Goal: Task Accomplishment & Management: Complete application form

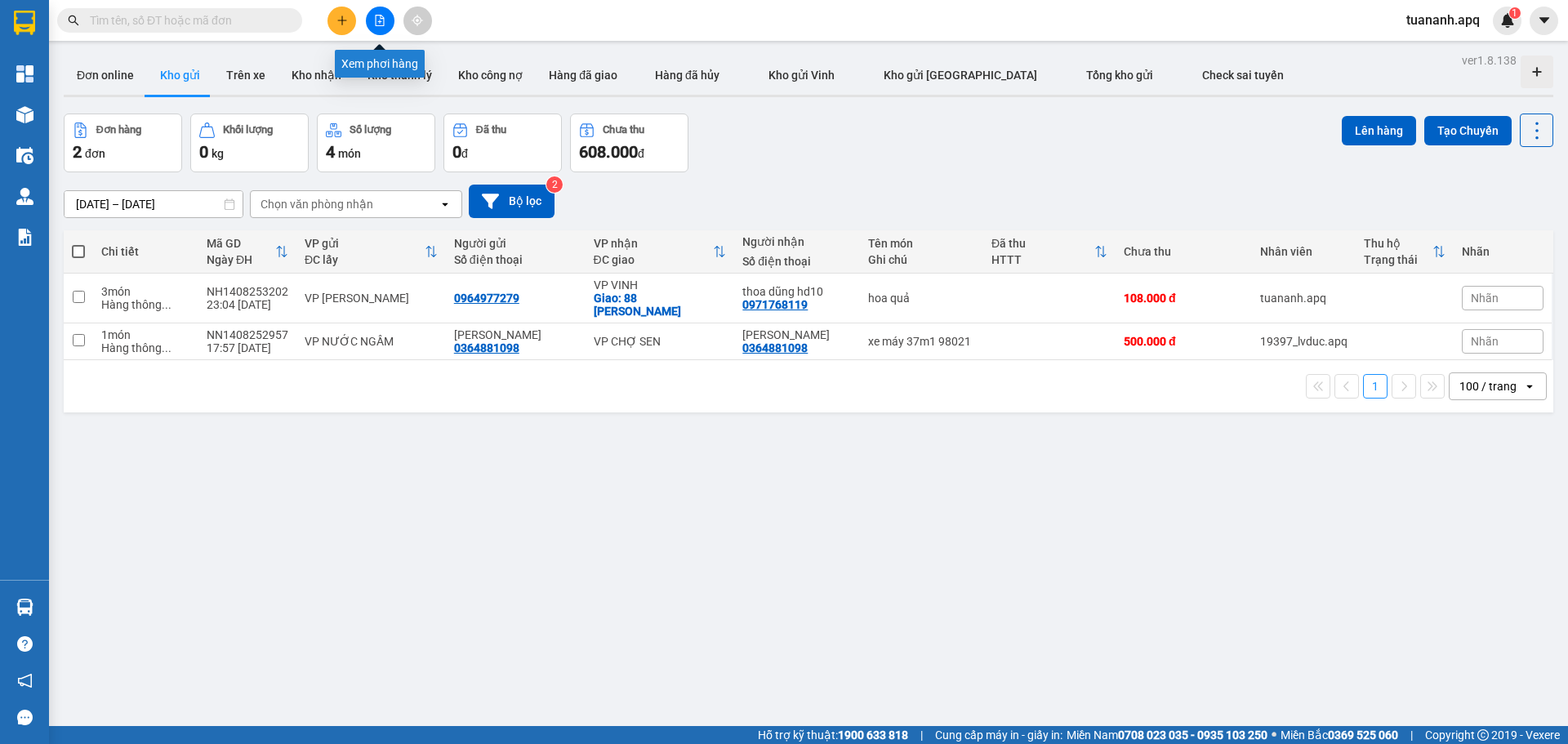
click at [379, 19] on icon "file-add" at bounding box center [379, 20] width 11 height 11
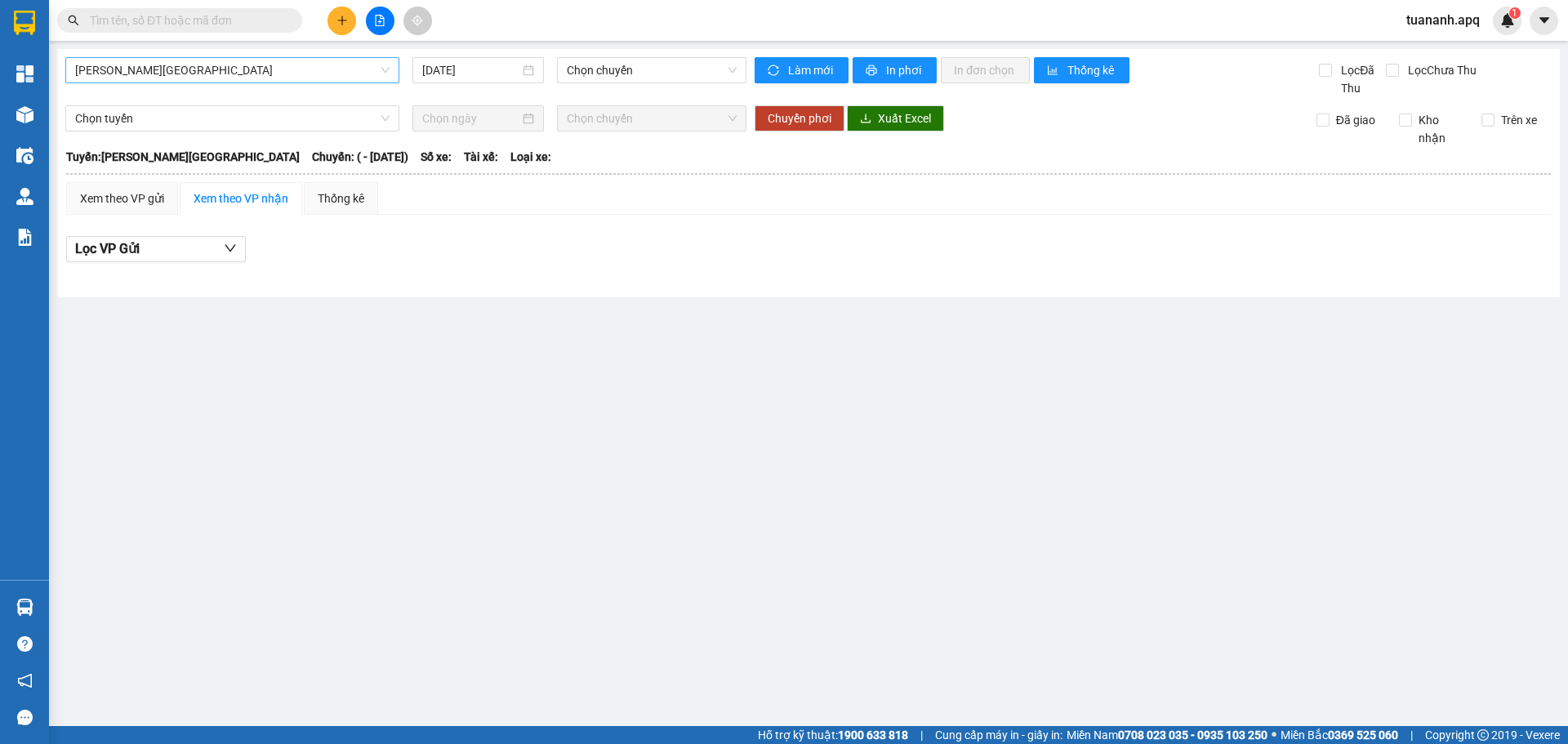
click at [289, 65] on span "[PERSON_NAME][GEOGRAPHIC_DATA]" at bounding box center [233, 70] width 314 height 24
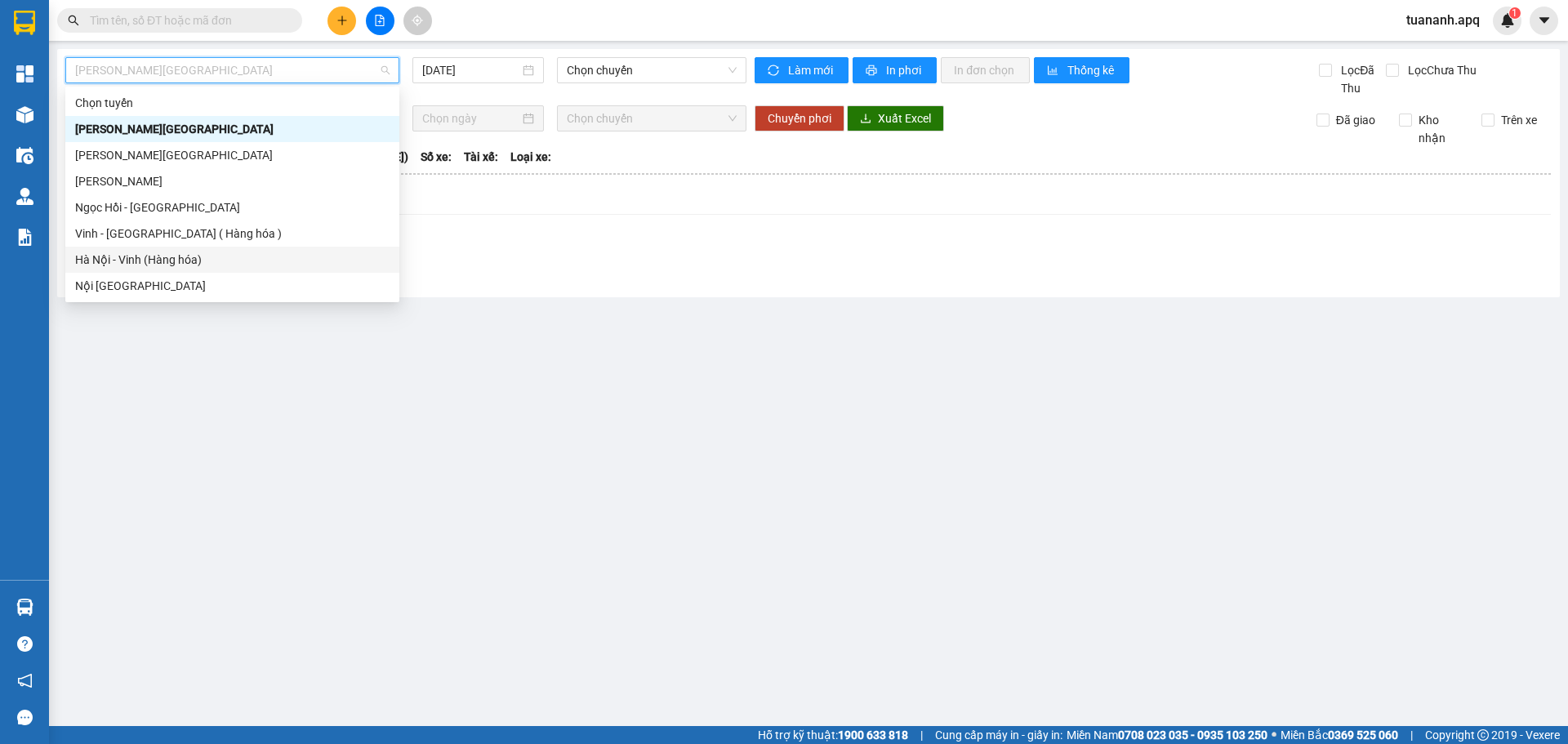
click at [243, 256] on div "Hà Nội - Vinh (Hàng hóa)" at bounding box center [233, 259] width 314 height 18
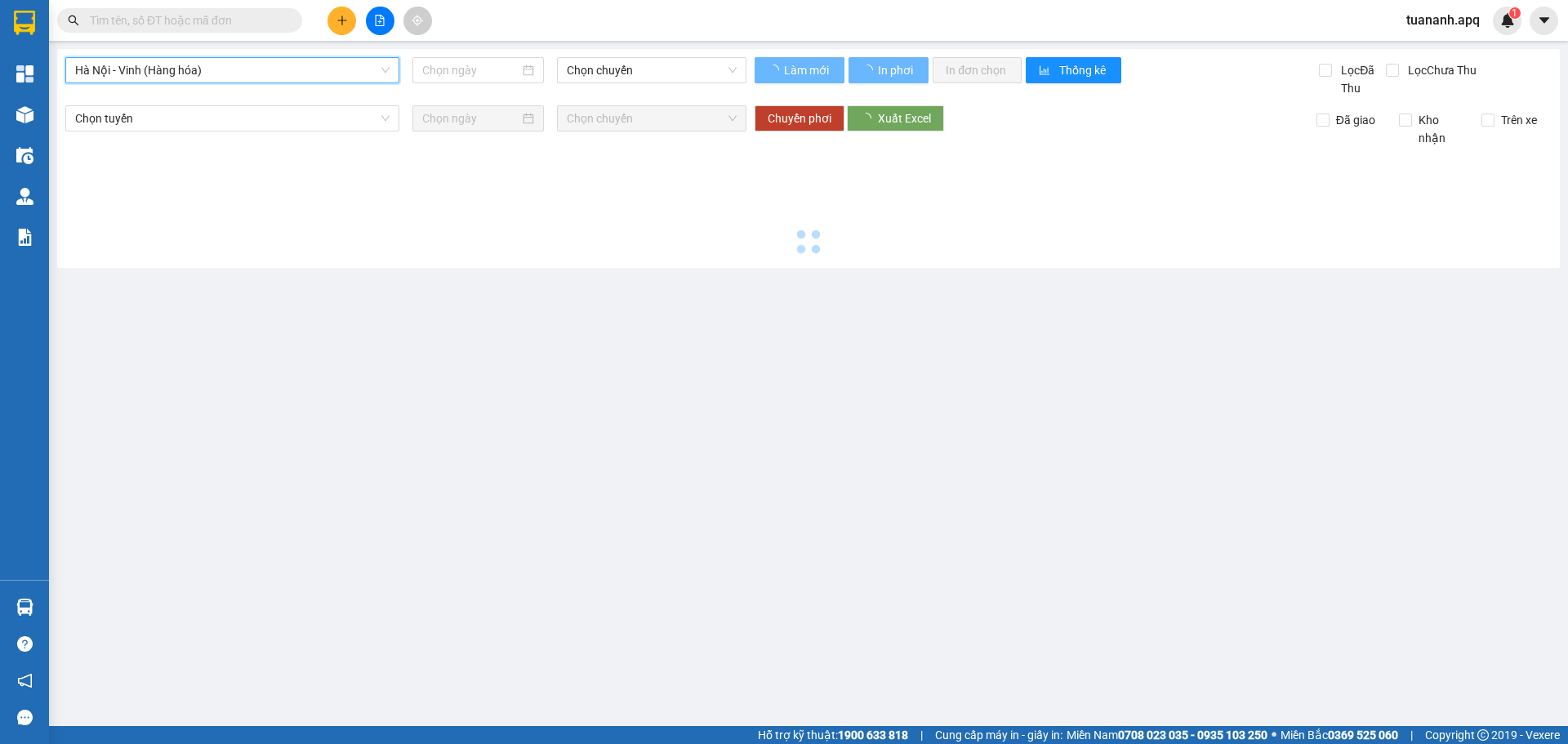
type input "[DATE]"
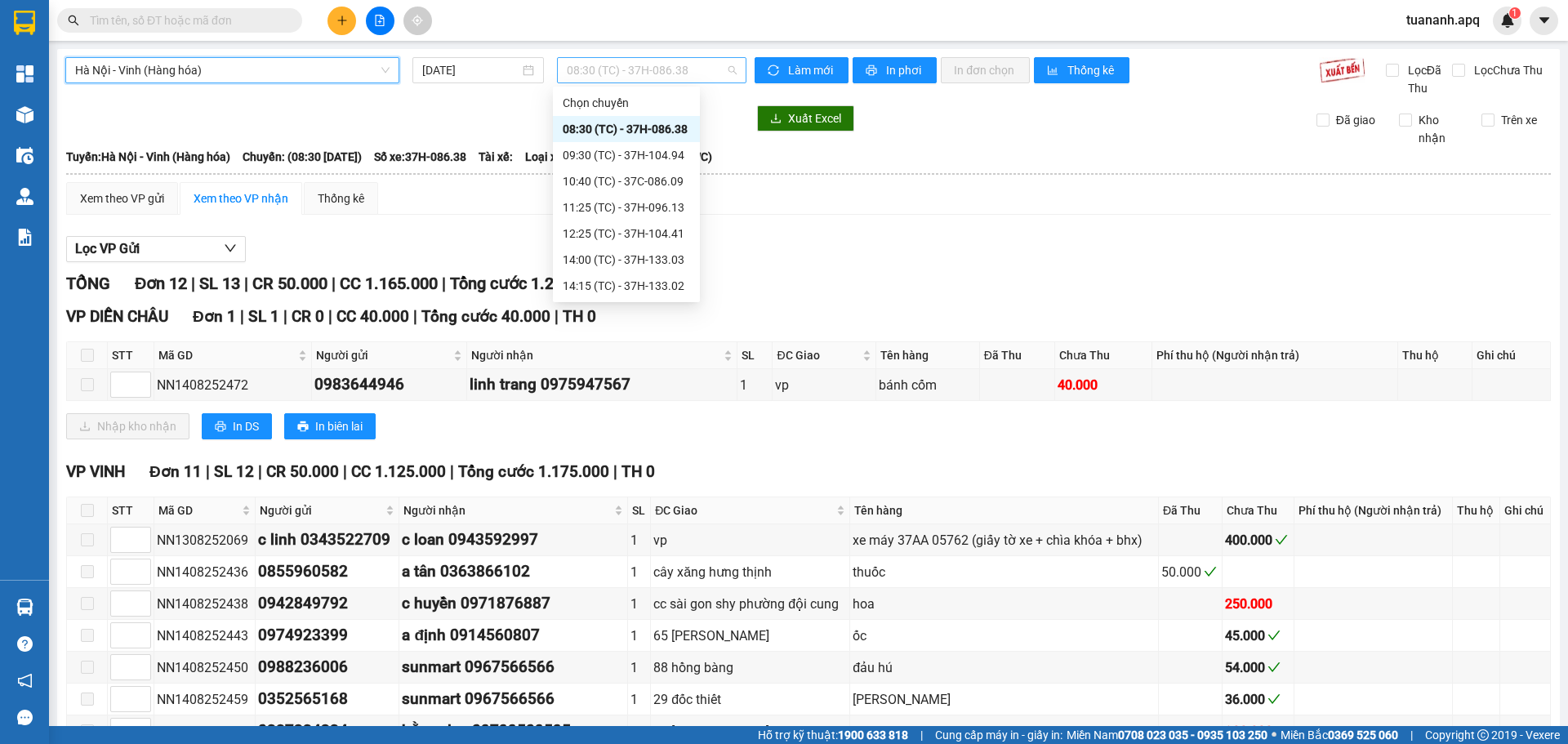
click at [635, 77] on span "08:30 (TC) - 37H-086.38" at bounding box center [651, 70] width 170 height 24
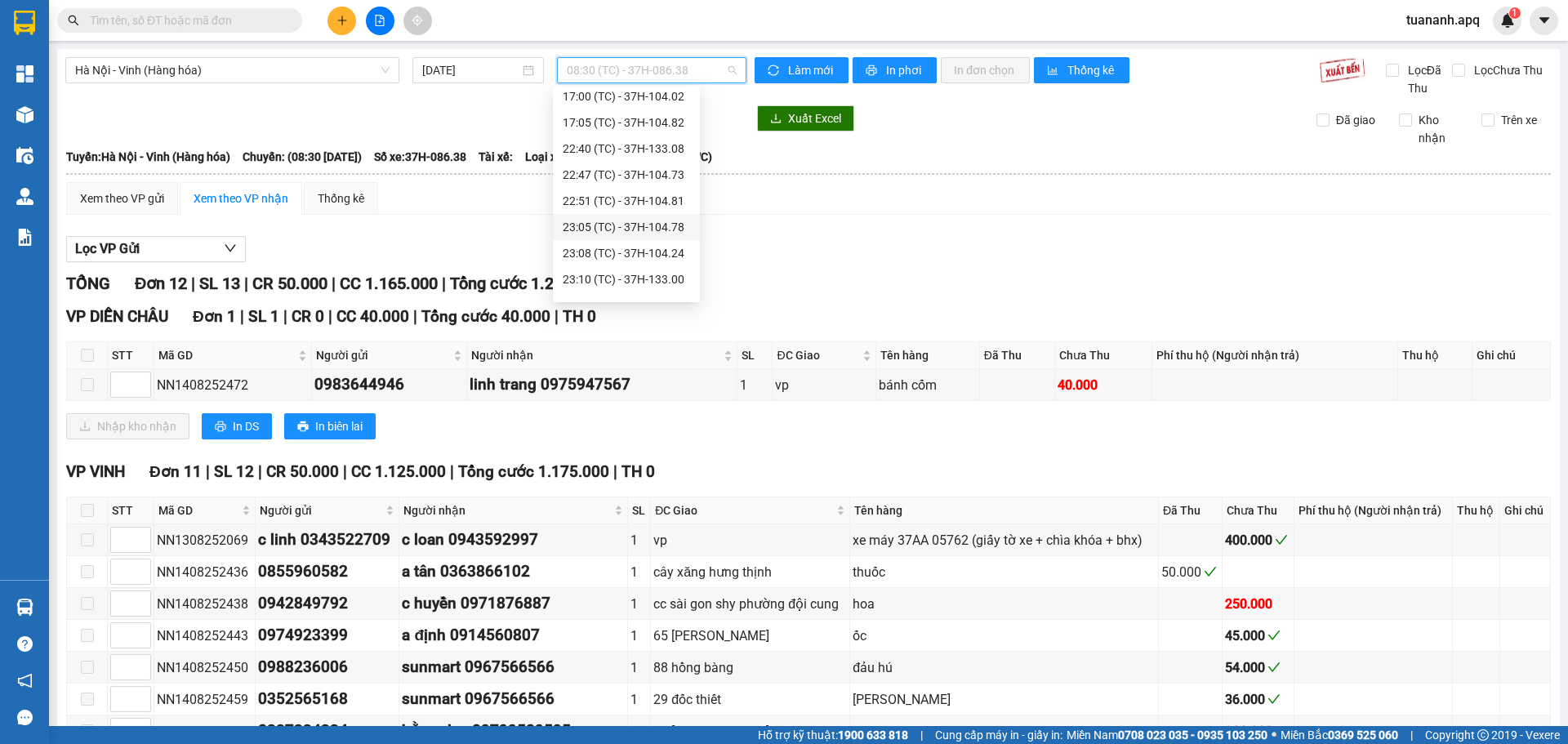
scroll to position [261, 0]
click at [643, 285] on div "23:30 (TC) - UN-1220" at bounding box center [626, 286] width 127 height 18
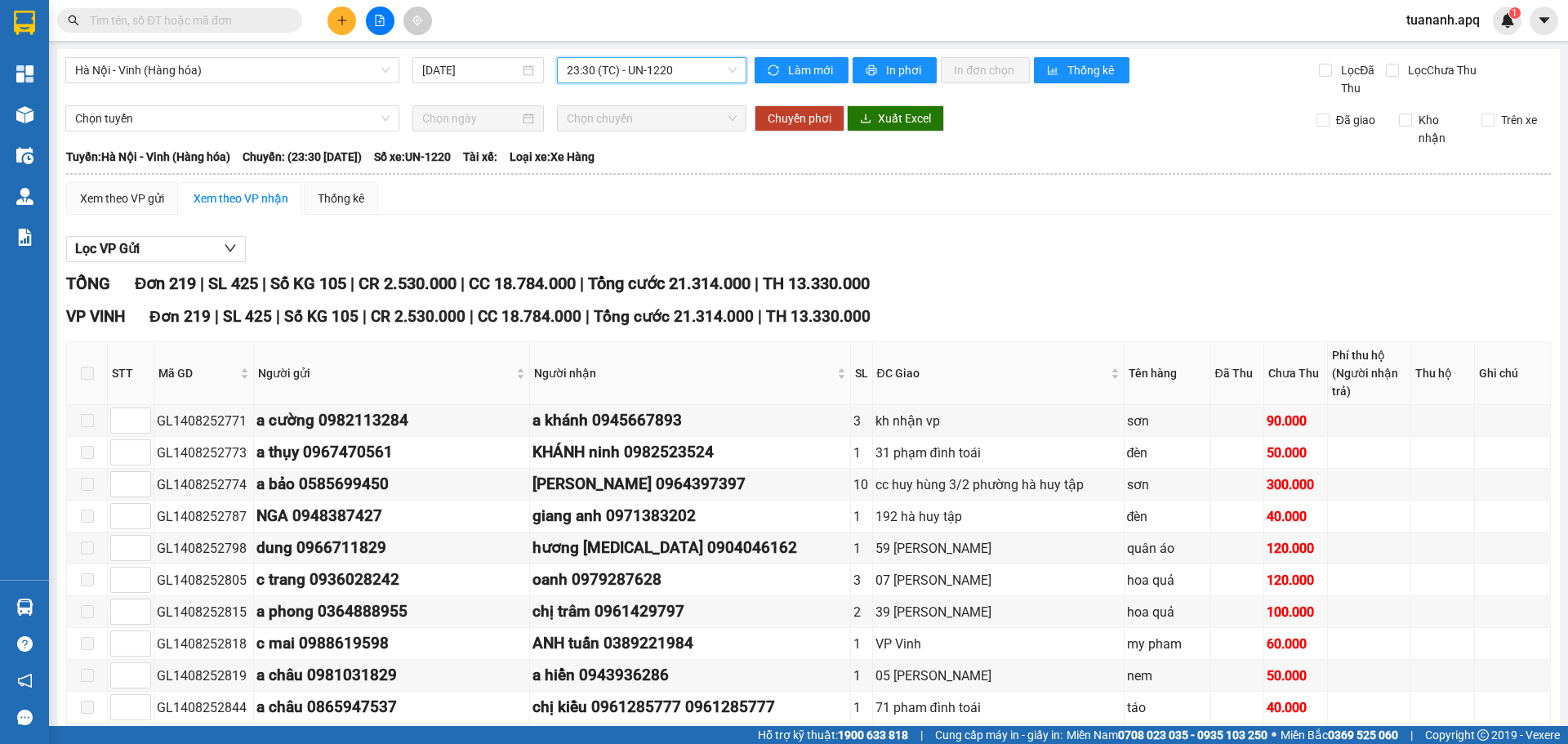
click at [349, 23] on button at bounding box center [341, 20] width 29 height 29
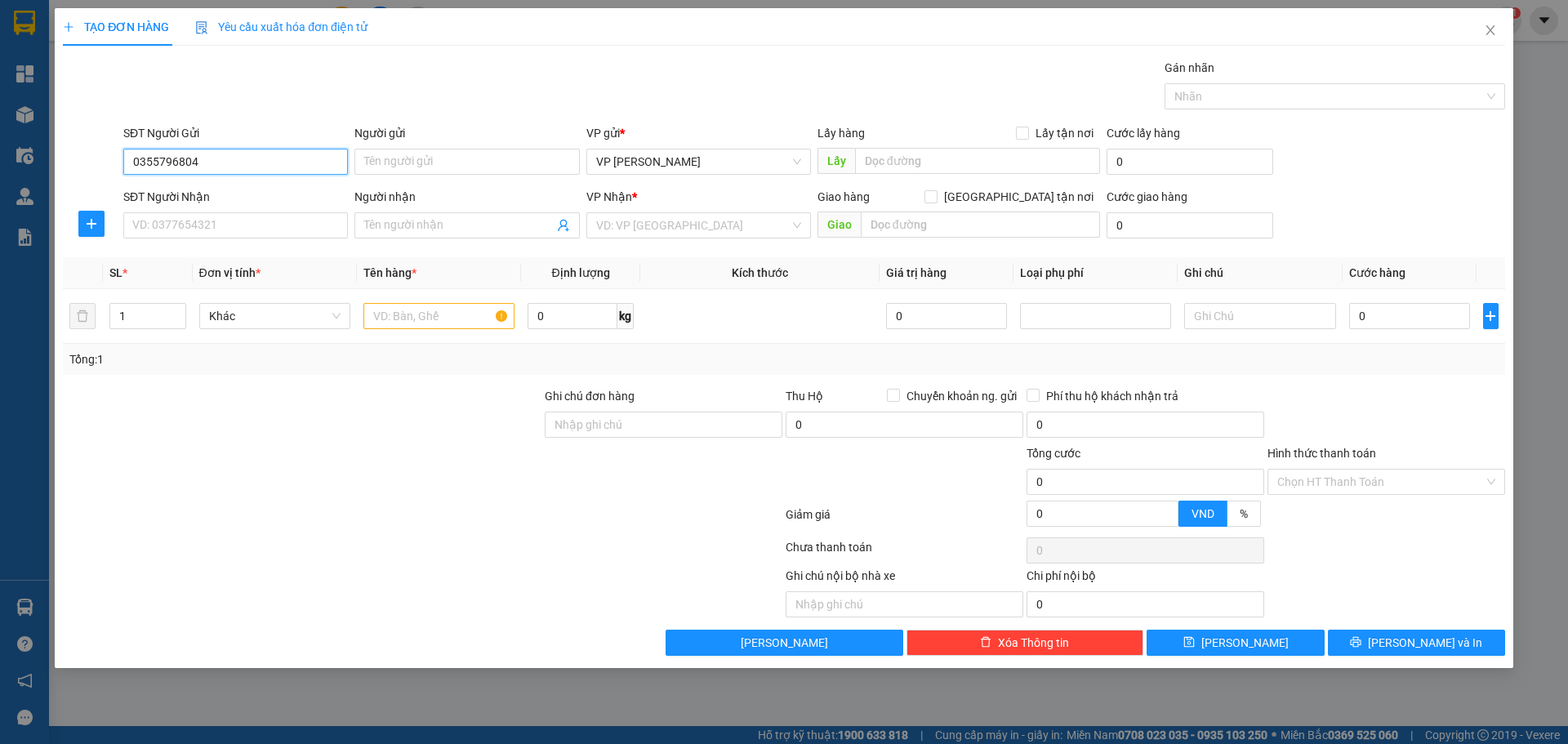
click at [218, 170] on input "0355796804" at bounding box center [235, 162] width 224 height 26
type input "0335796804"
click at [230, 191] on div "0335796804 - a bảo" at bounding box center [235, 193] width 205 height 18
type input "a bảo"
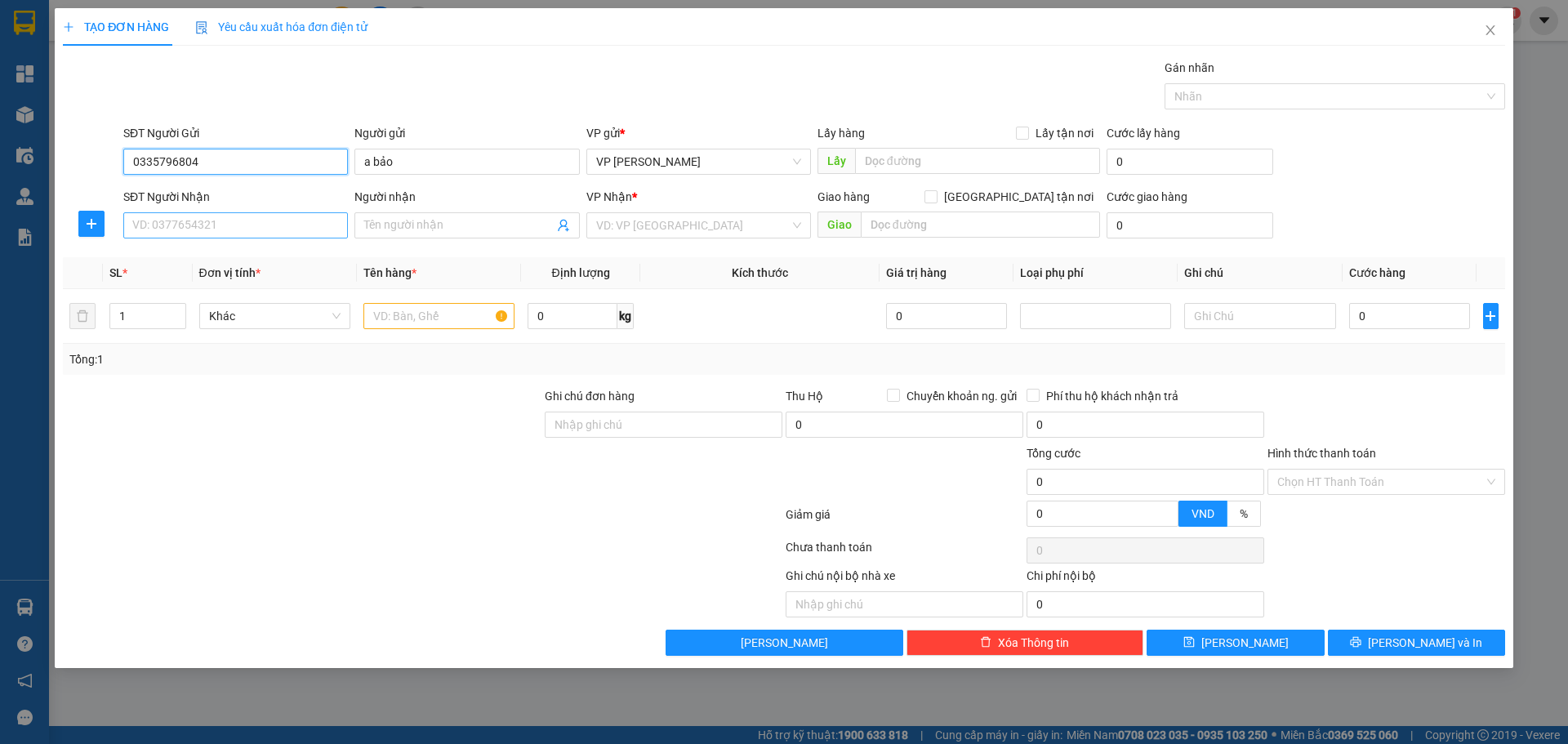
type input "0335796804"
click at [236, 224] on input "SĐT Người Nhận" at bounding box center [235, 225] width 224 height 26
click at [233, 258] on div "0393636174 - trang" at bounding box center [235, 258] width 205 height 18
type input "0393636174"
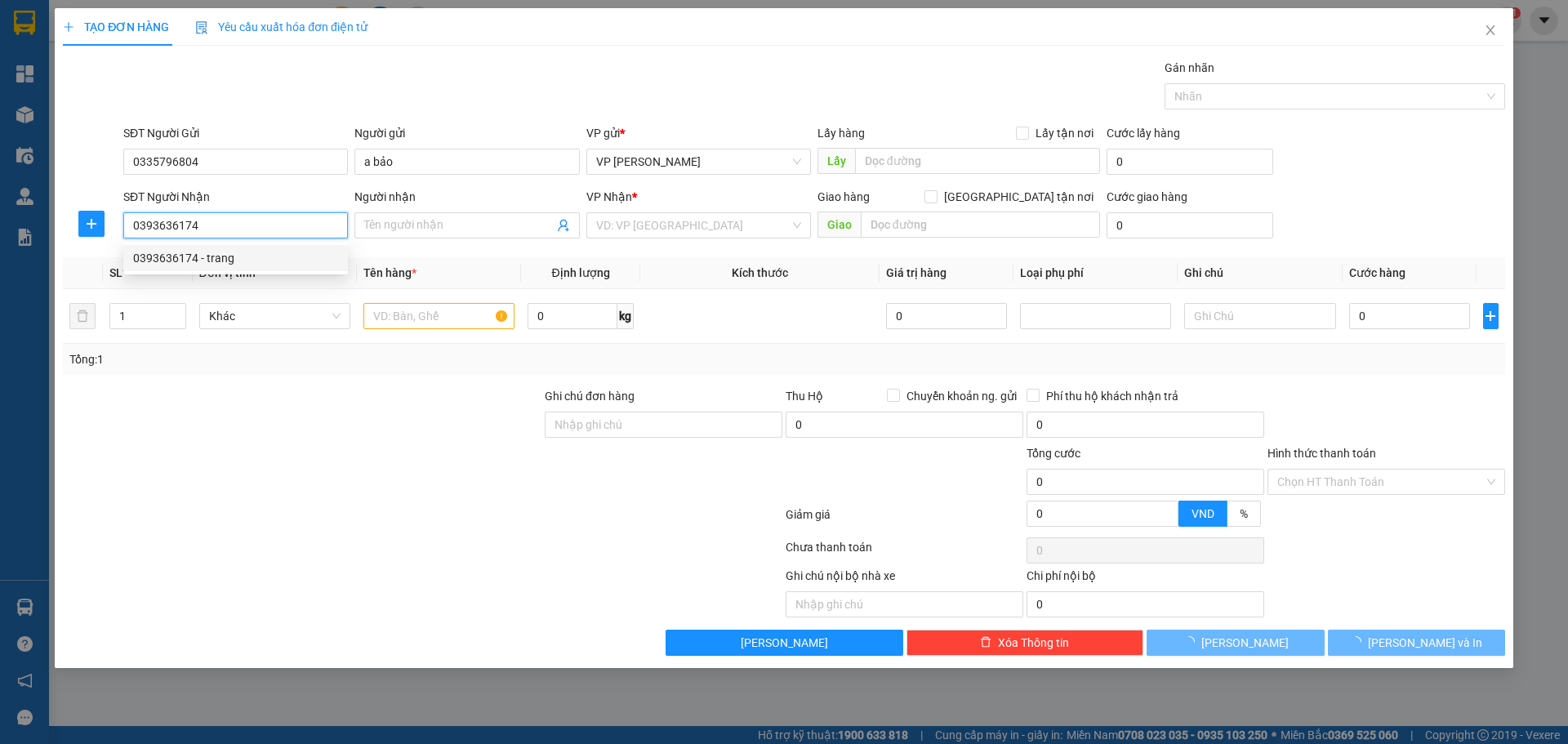
type input "trang"
checkbox input "true"
type input "56 [PERSON_NAME]"
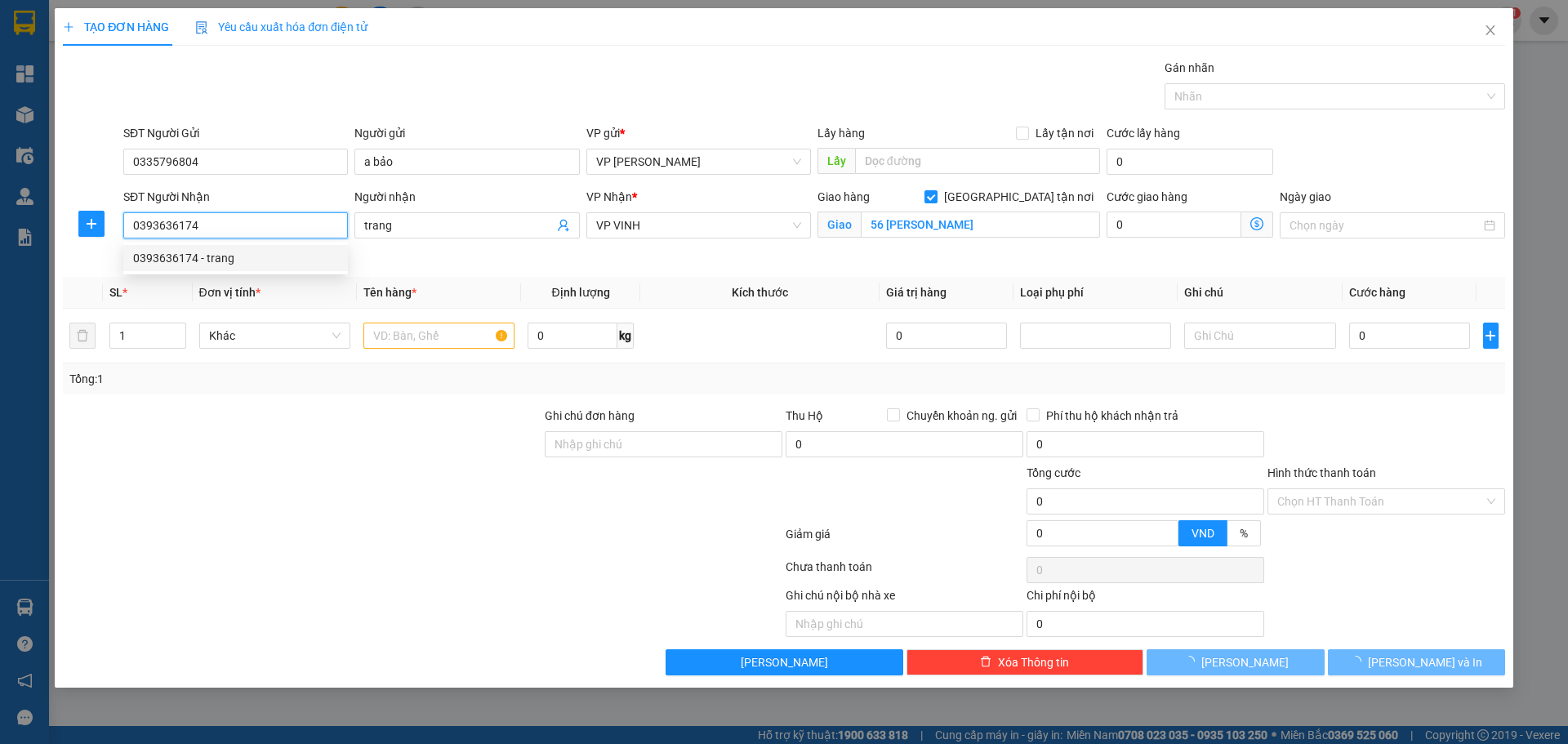
type input "10"
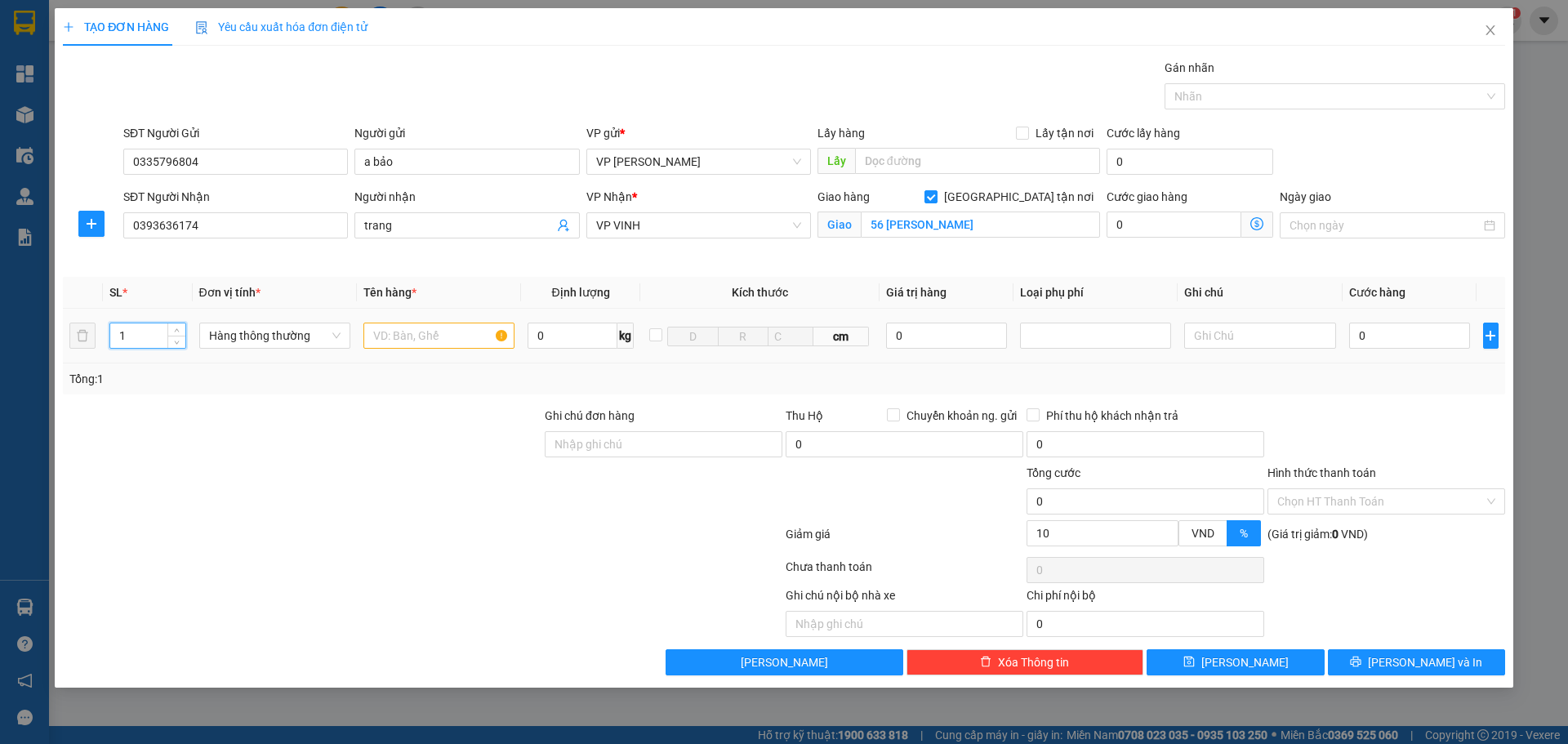
click at [86, 341] on tr "1 Hàng thông thường 0 kg cm 0 0" at bounding box center [784, 336] width 1442 height 55
type input "2"
drag, startPoint x: 408, startPoint y: 341, endPoint x: 418, endPoint y: 338, distance: 10.4
click at [408, 340] on input "text" at bounding box center [439, 336] width 151 height 26
type input "hoa"
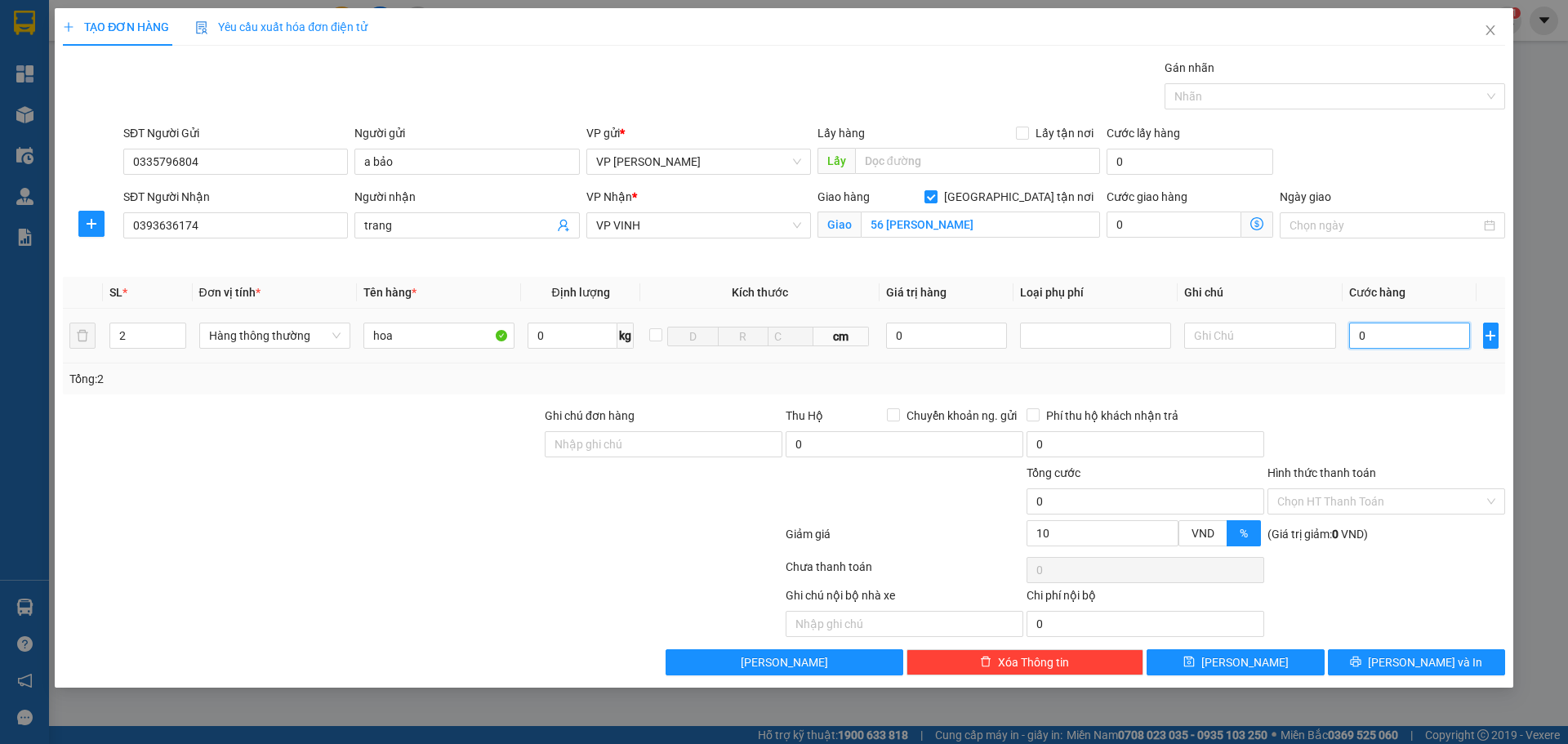
click at [1384, 334] on input "0" at bounding box center [1410, 336] width 122 height 26
type input "6"
type input "60"
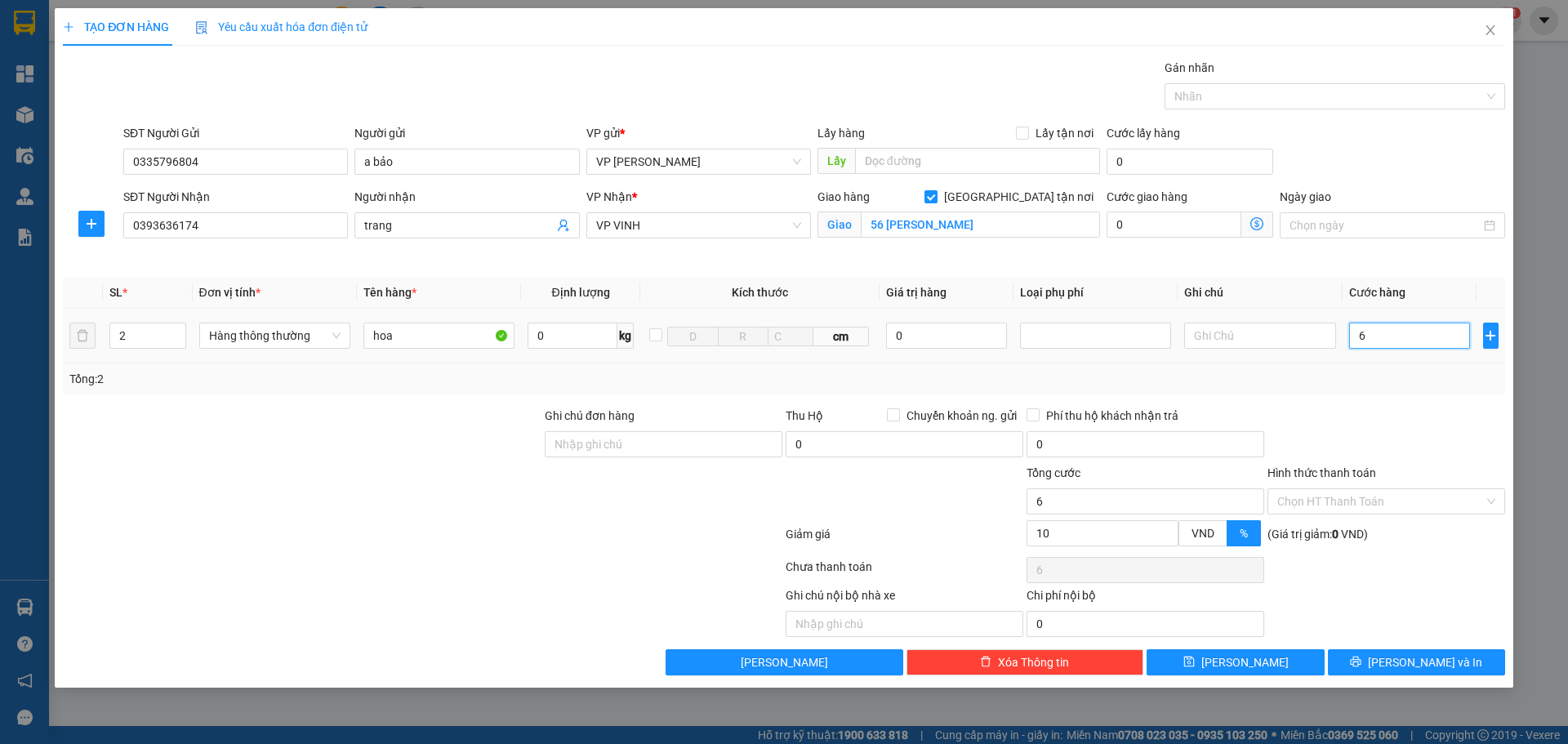
type input "60"
type input "600"
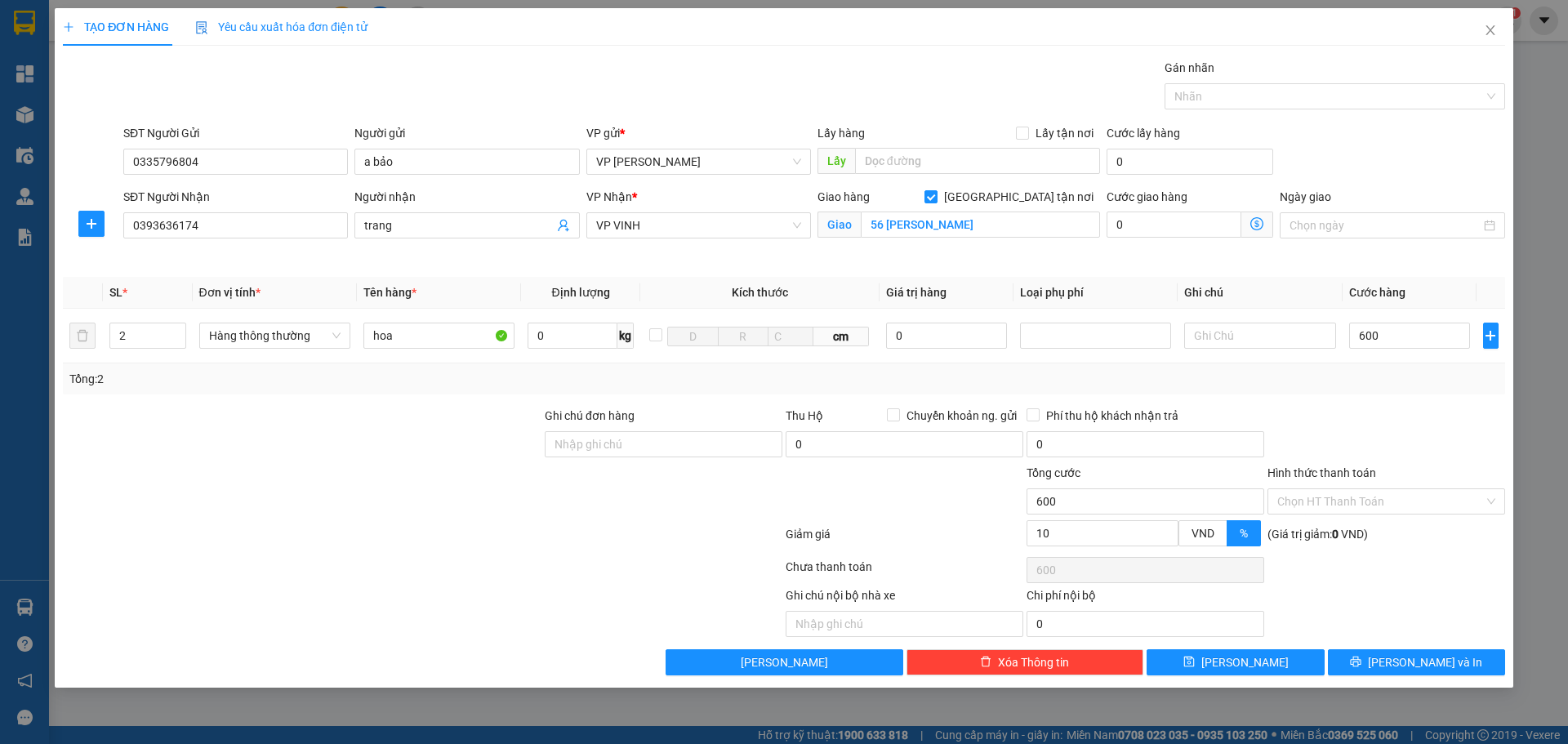
type input "600.000"
type input "540.000"
click at [1366, 378] on div "Tổng: 2" at bounding box center [784, 379] width 1429 height 18
click at [1398, 664] on button "[PERSON_NAME] và In" at bounding box center [1416, 662] width 178 height 26
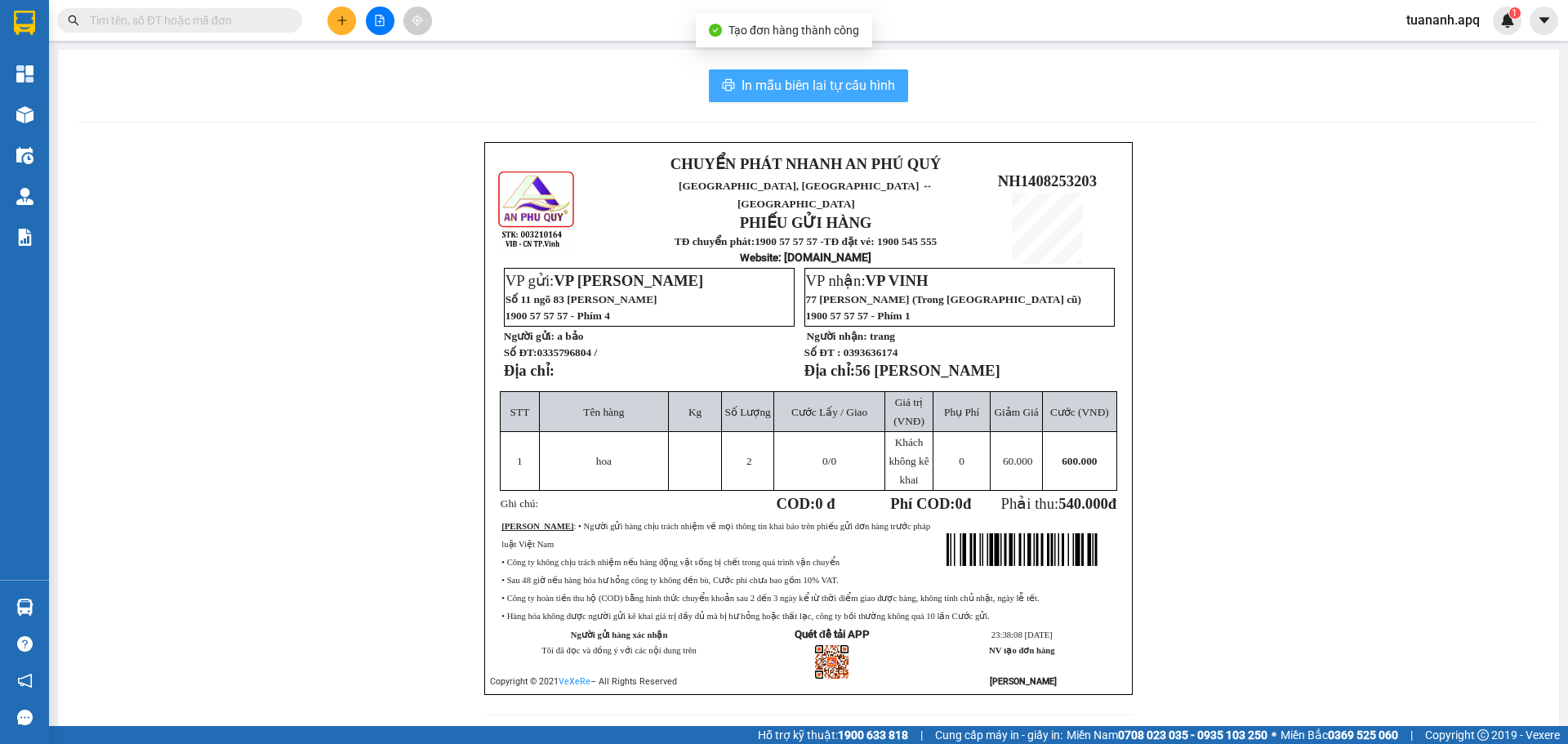
click at [834, 92] on span "In mẫu biên lai tự cấu hình" at bounding box center [817, 86] width 153 height 20
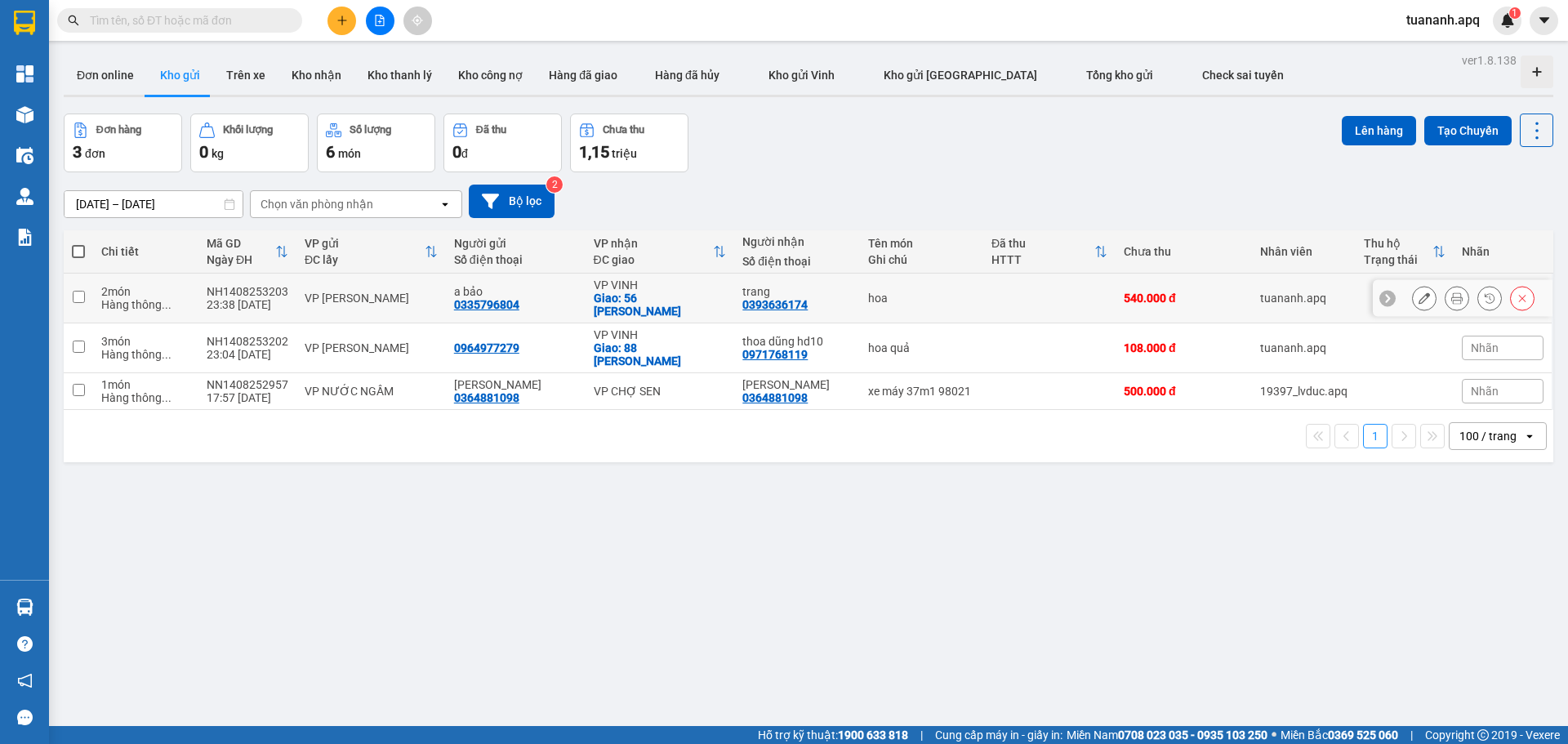
click at [899, 298] on div "hoa" at bounding box center [921, 298] width 107 height 13
checkbox input "true"
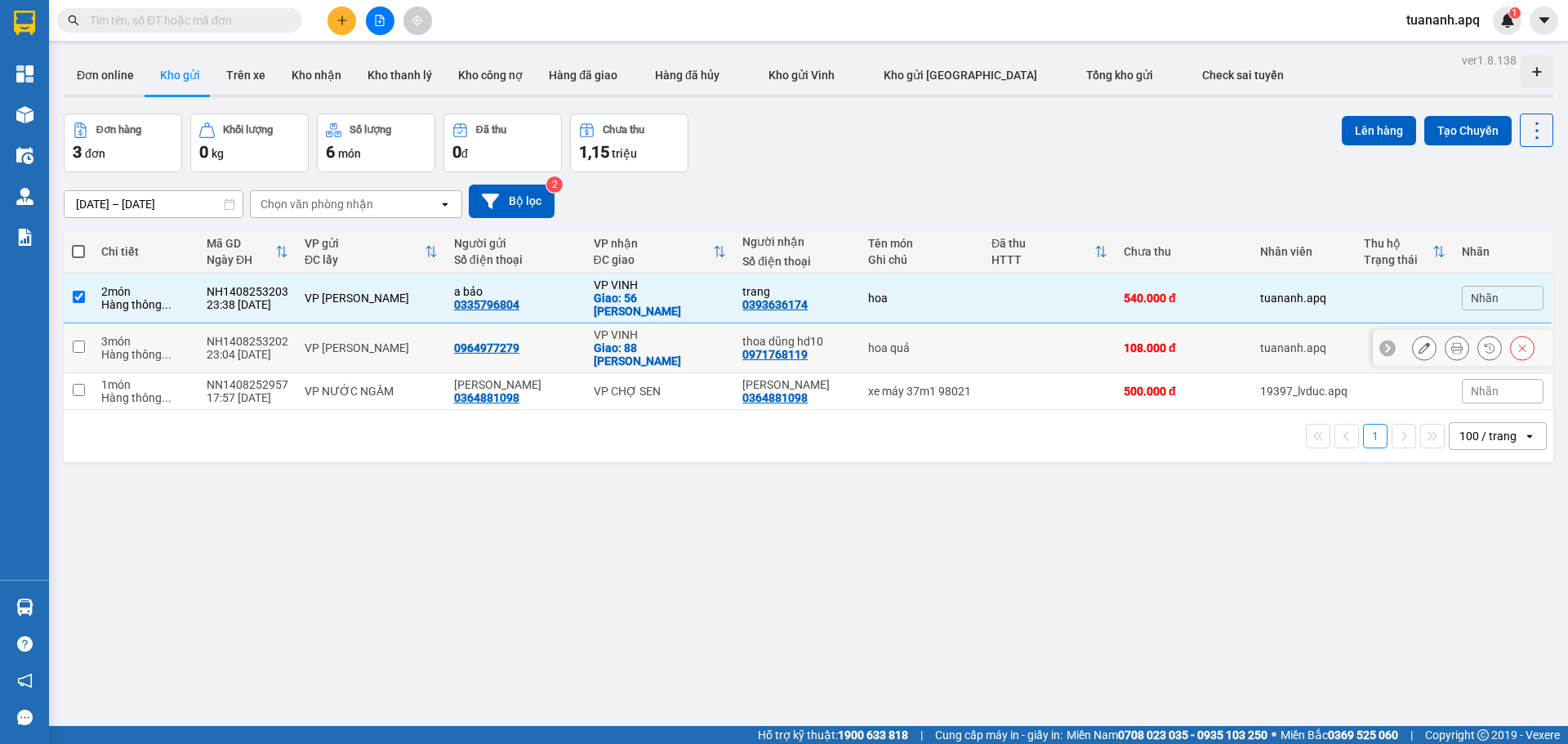
drag, startPoint x: 924, startPoint y: 332, endPoint x: 1052, endPoint y: 293, distance: 133.8
click at [924, 341] on div "hoa quả" at bounding box center [921, 348] width 107 height 13
checkbox input "true"
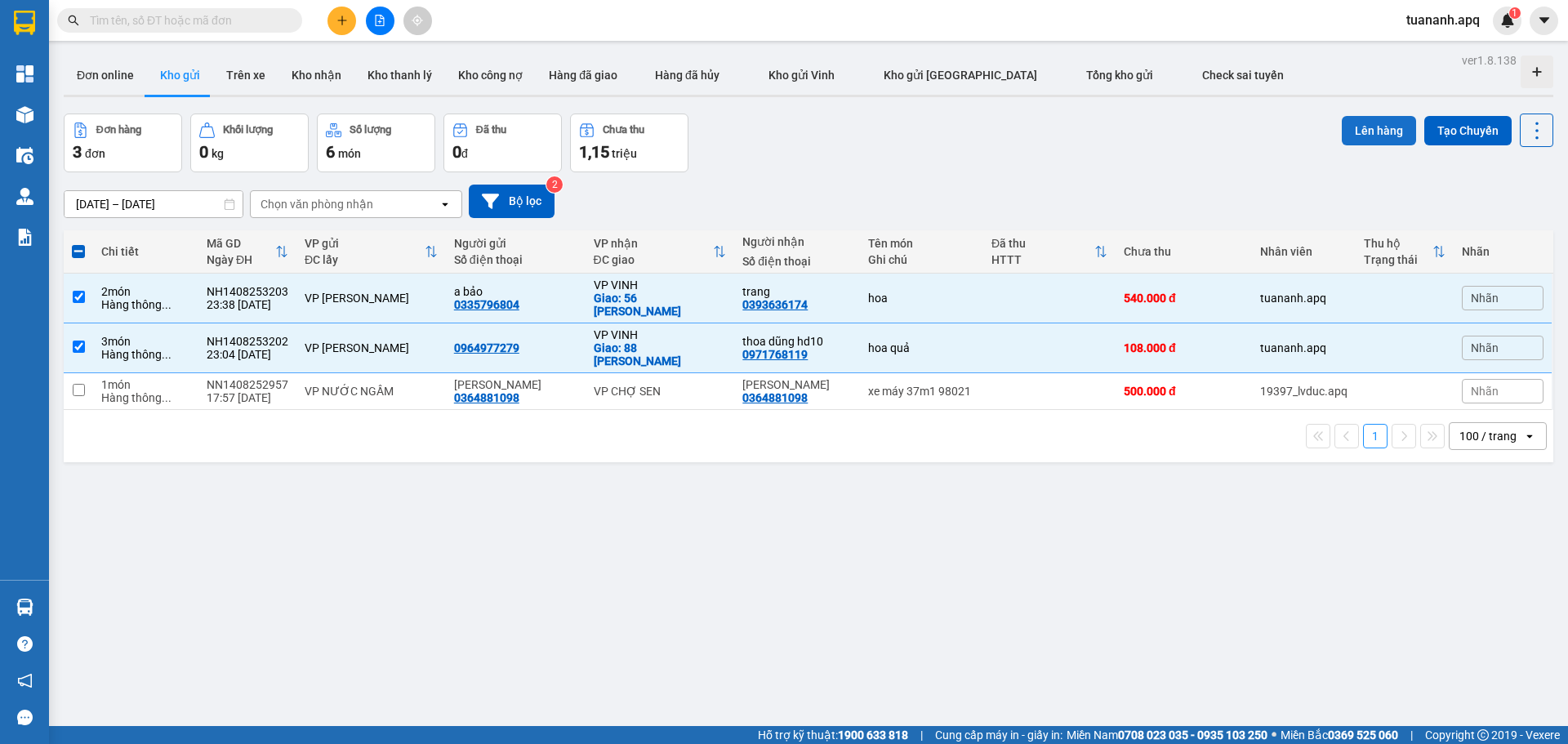
click at [1380, 130] on button "Lên hàng" at bounding box center [1379, 131] width 74 height 30
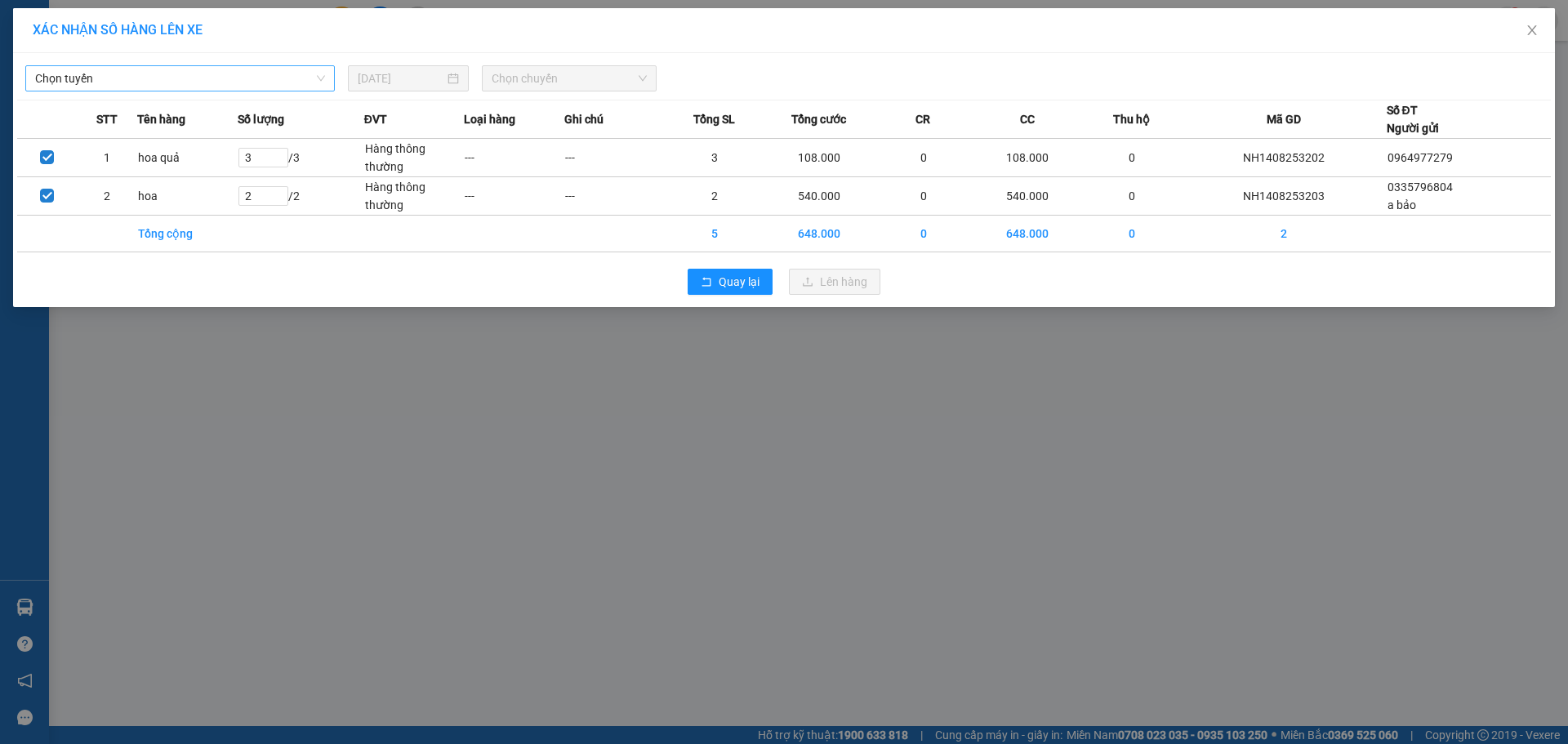
click at [221, 74] on span "Chọn tuyến" at bounding box center [180, 78] width 290 height 24
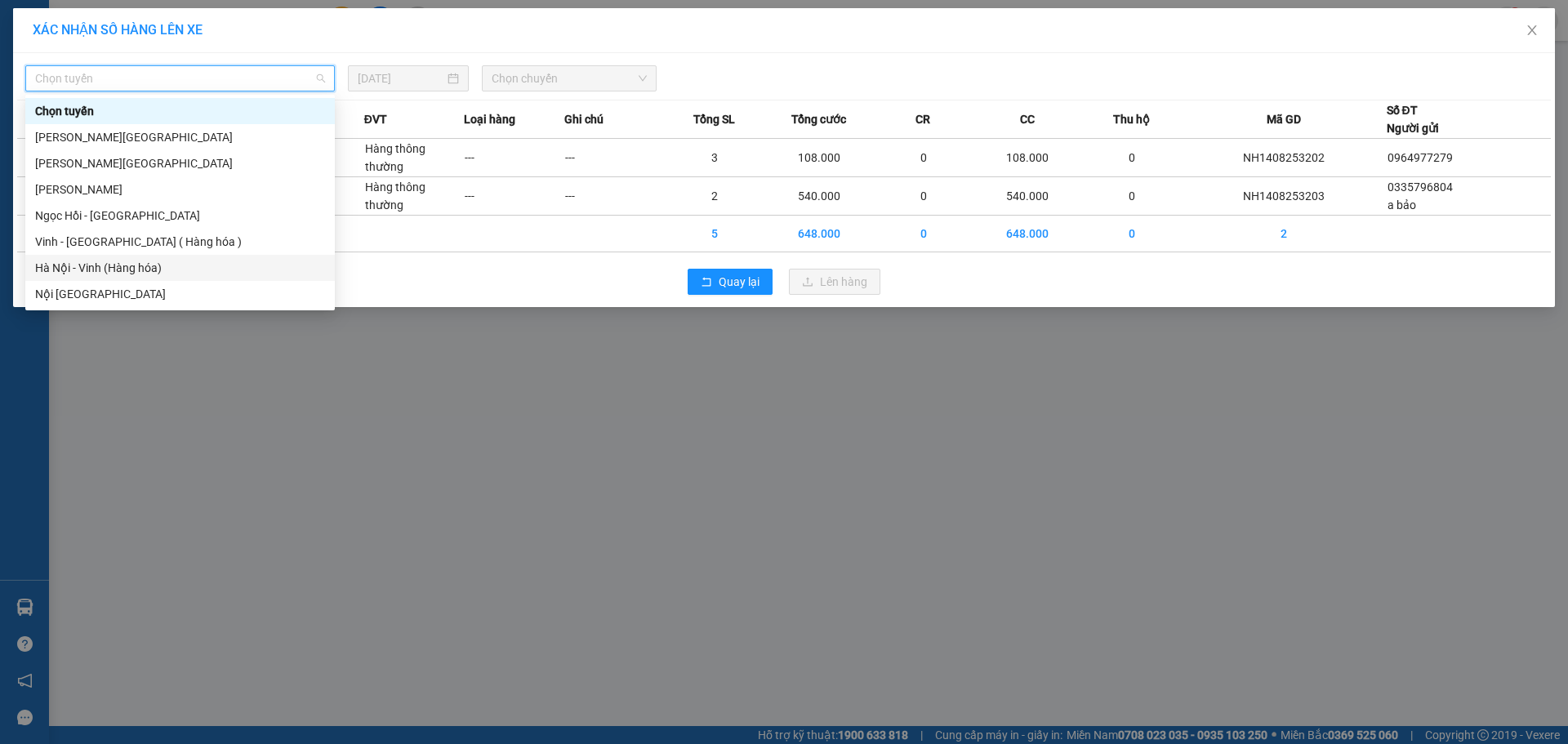
click at [201, 262] on div "Hà Nội - Vinh (Hàng hóa)" at bounding box center [180, 267] width 290 height 18
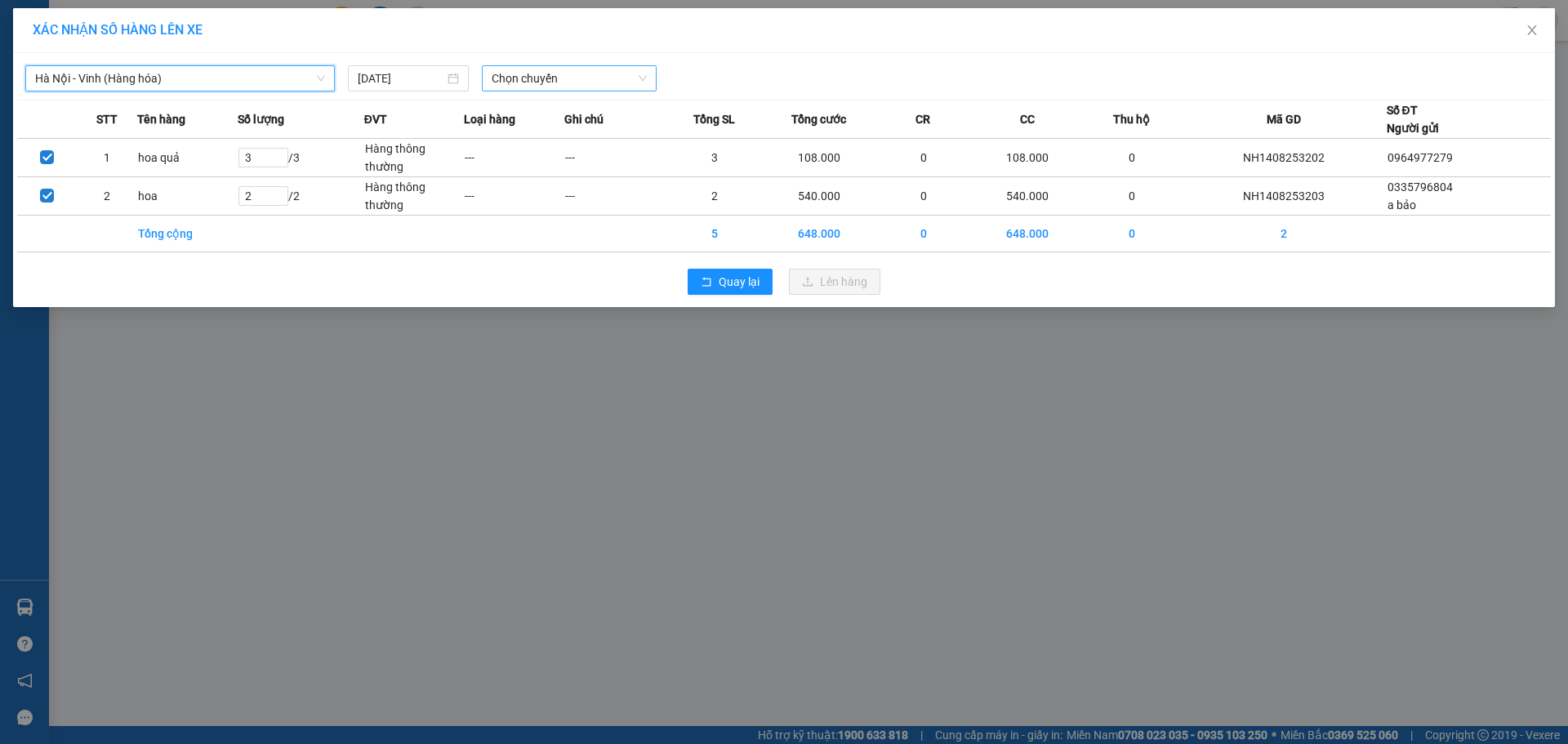
click at [533, 77] on span "Chọn chuyến" at bounding box center [569, 78] width 155 height 24
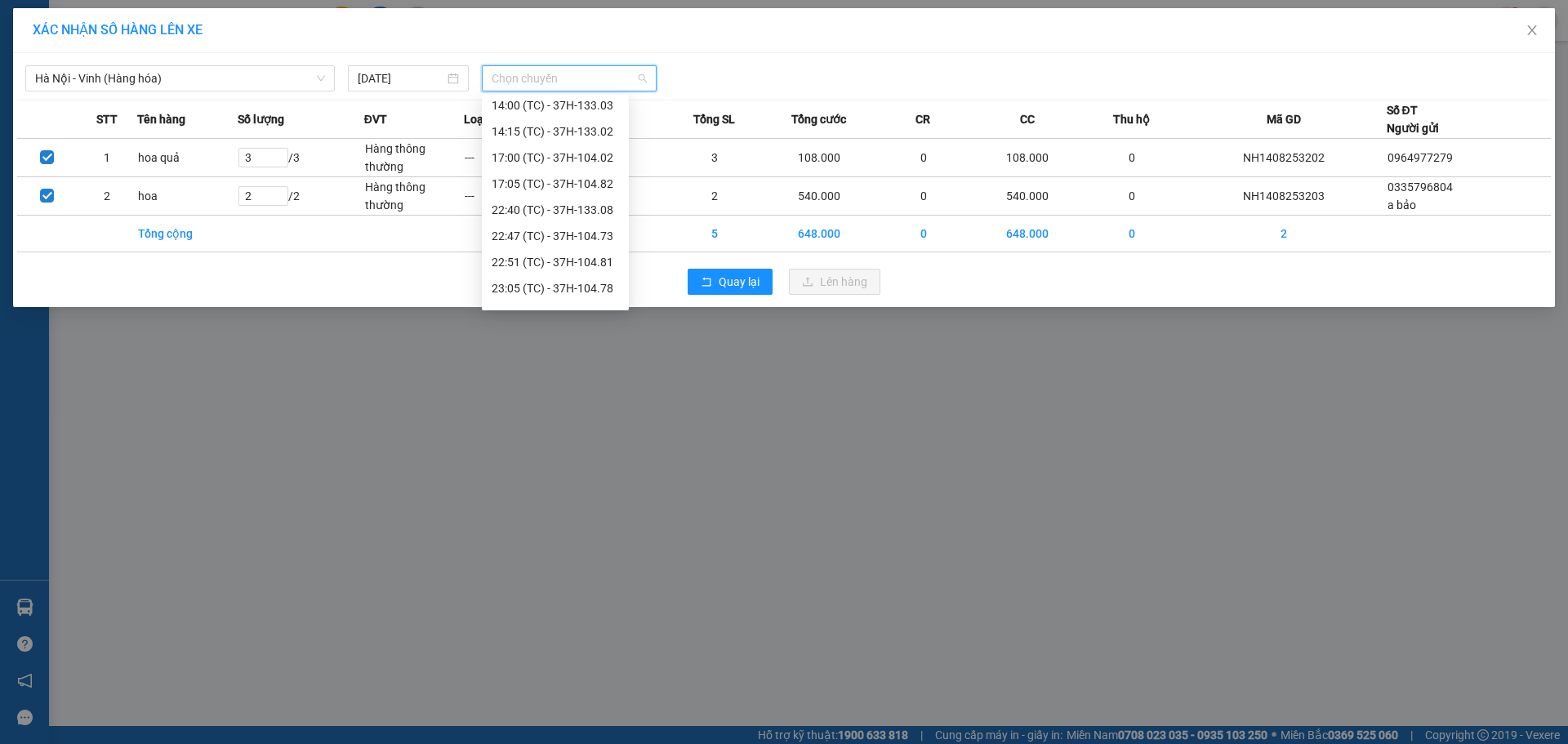
scroll to position [261, 0]
drag, startPoint x: 563, startPoint y: 294, endPoint x: 646, endPoint y: 290, distance: 83.1
click at [563, 295] on div "23:30 (TC) - UN-1220" at bounding box center [555, 293] width 127 height 18
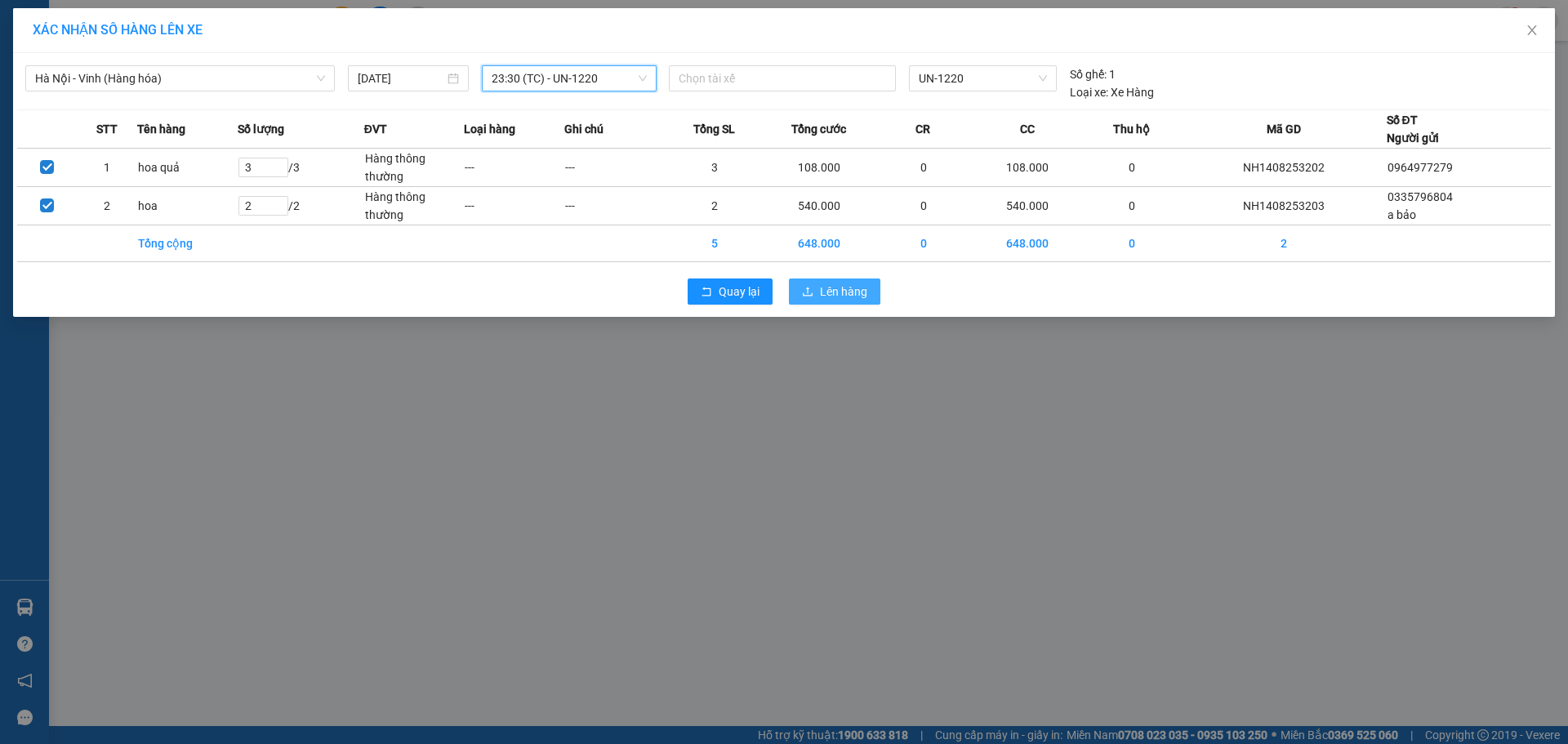
click at [817, 293] on button "Lên hàng" at bounding box center [834, 291] width 91 height 26
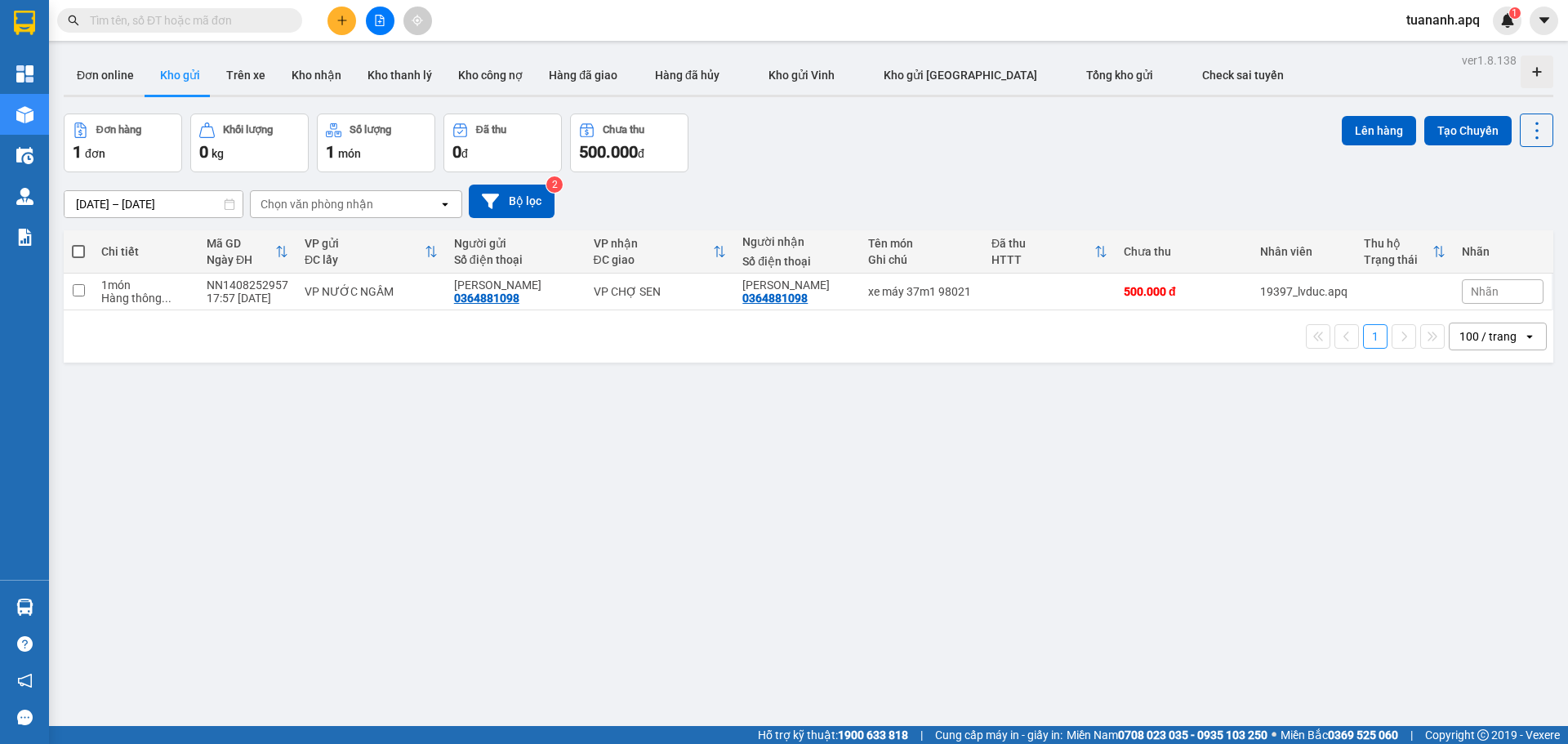
click at [377, 19] on icon "file-add" at bounding box center [379, 20] width 11 height 11
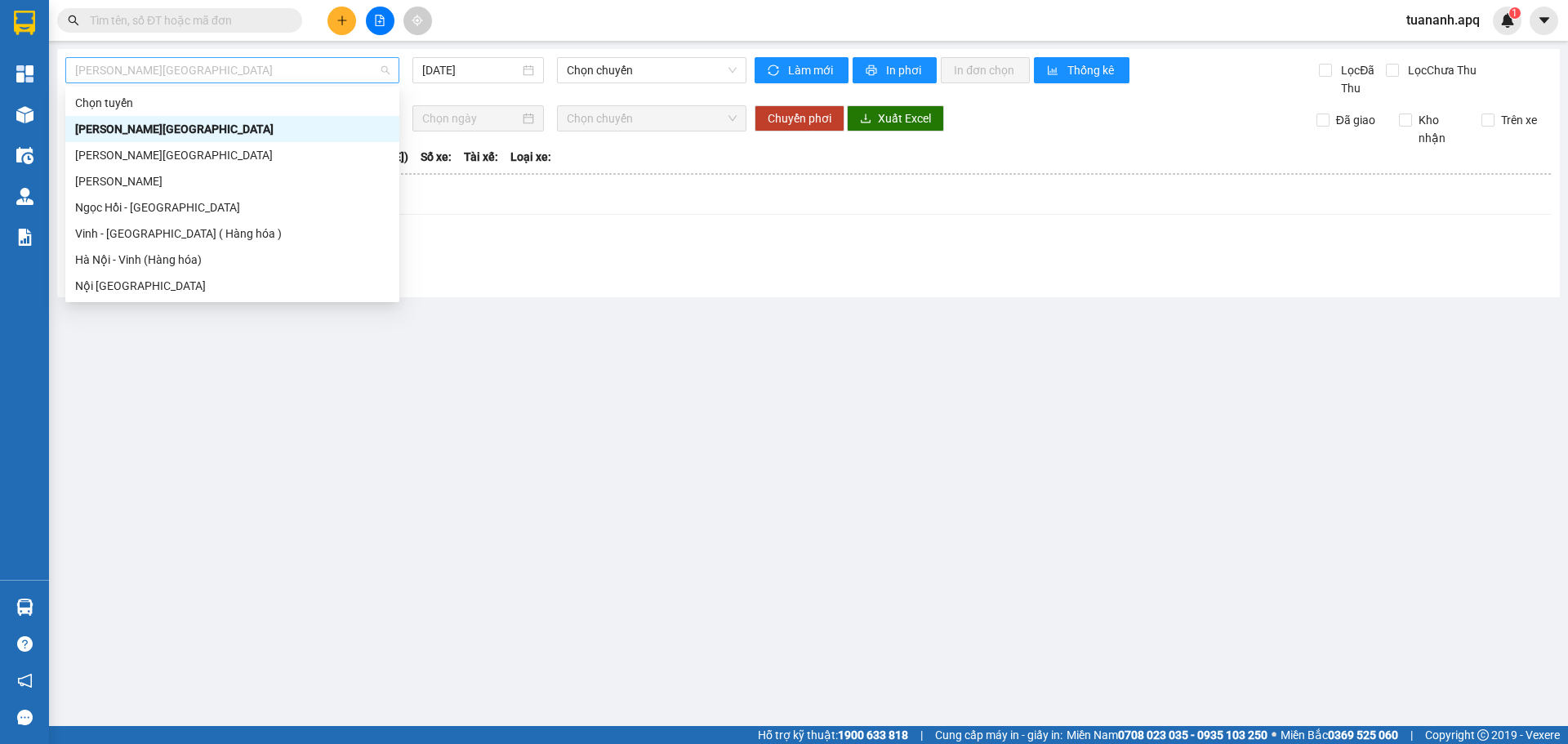
click at [224, 75] on span "[PERSON_NAME][GEOGRAPHIC_DATA]" at bounding box center [233, 70] width 314 height 24
click at [224, 257] on div "Hà Nội - Vinh (Hàng hóa)" at bounding box center [233, 259] width 314 height 18
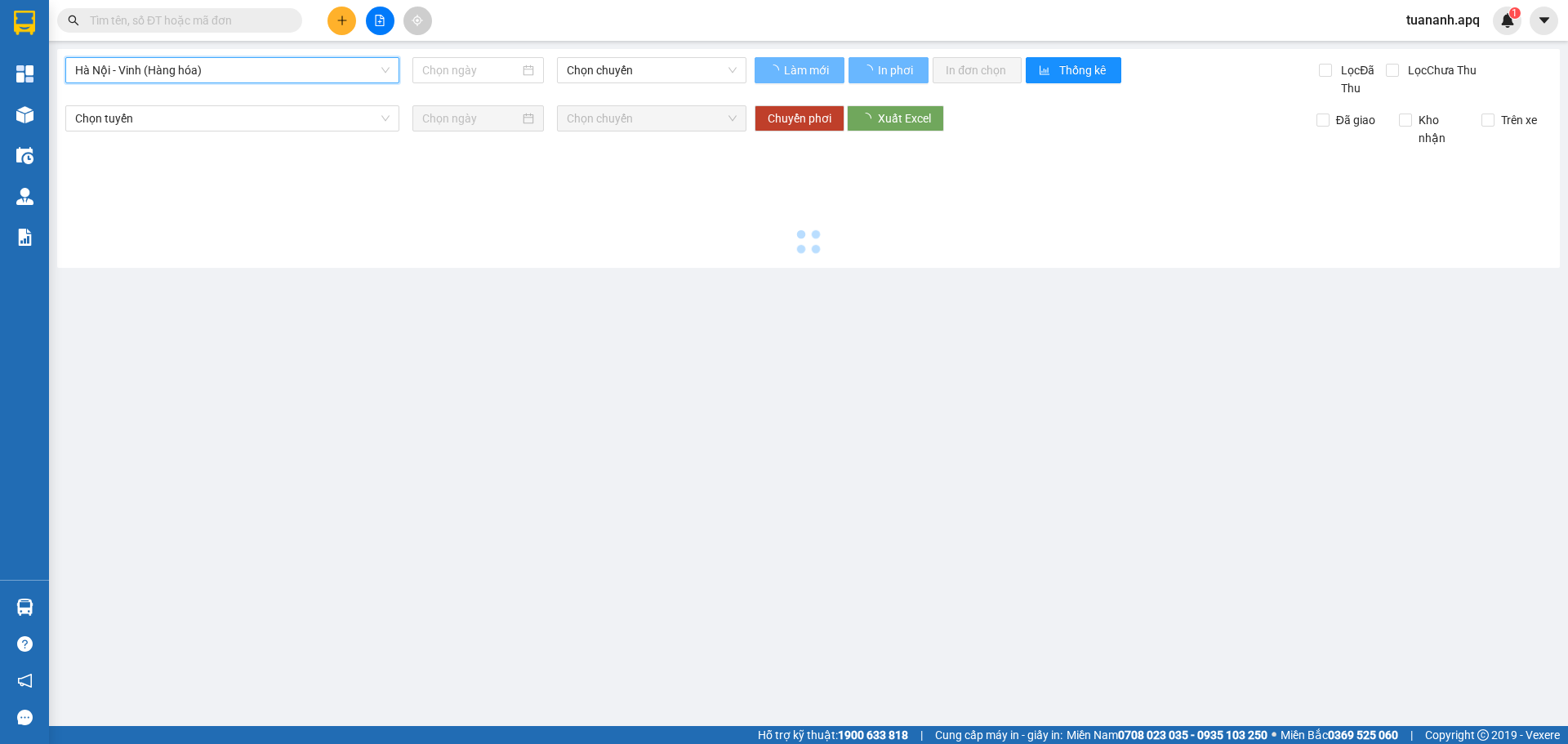
type input "[DATE]"
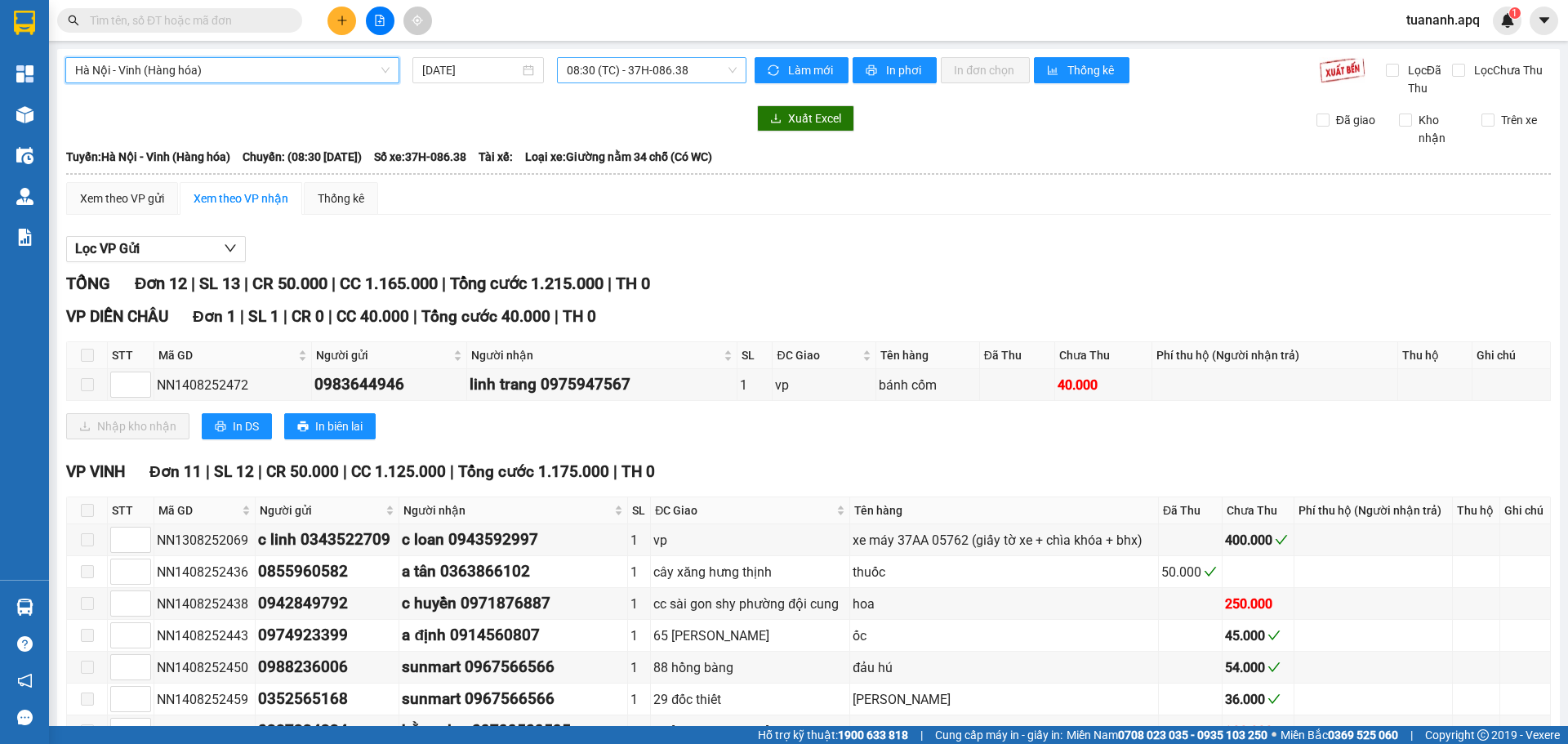
click at [589, 77] on span "08:30 (TC) - 37H-086.38" at bounding box center [651, 70] width 170 height 24
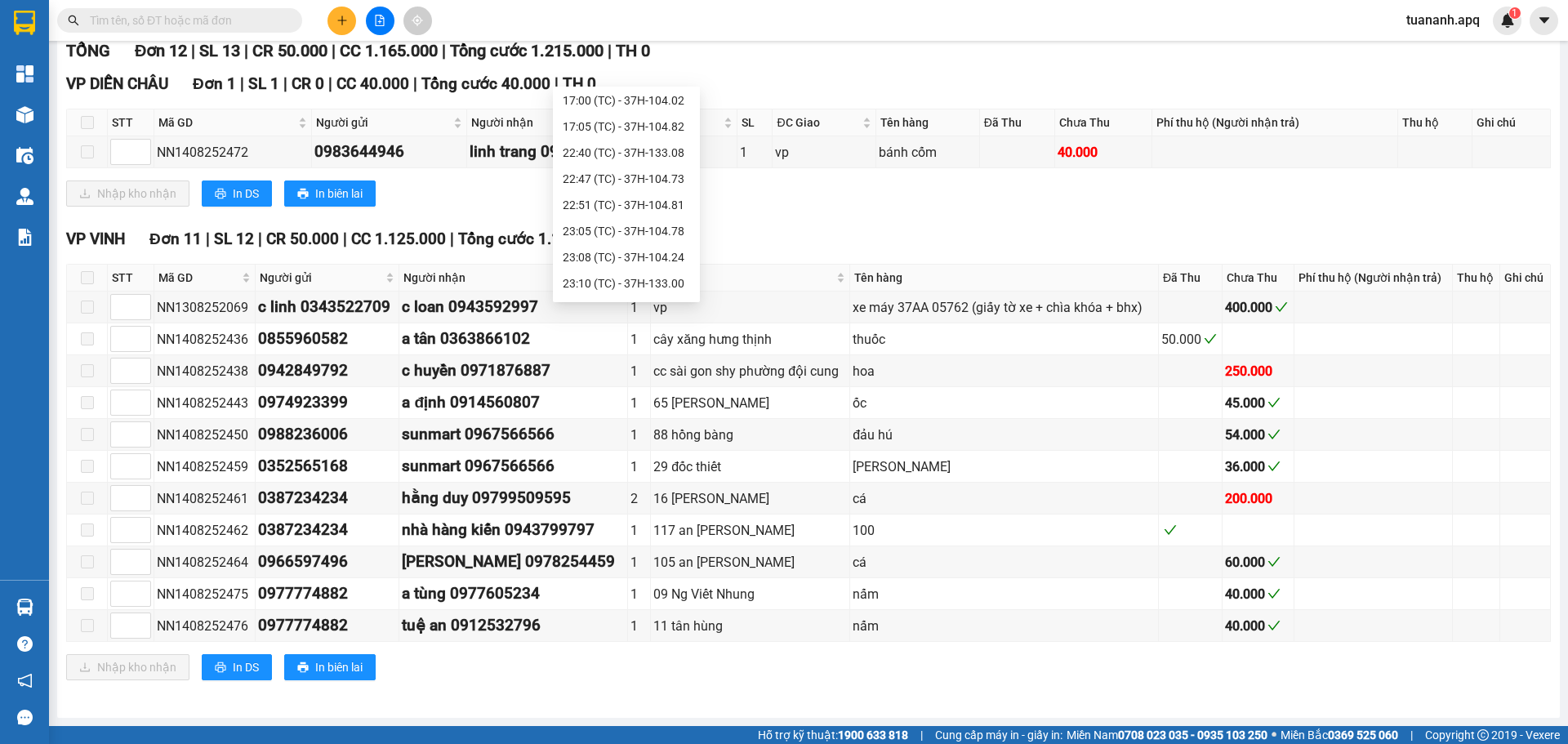
scroll to position [261, 0]
click at [635, 285] on div "23:30 (TC) - UN-1220" at bounding box center [626, 286] width 127 height 18
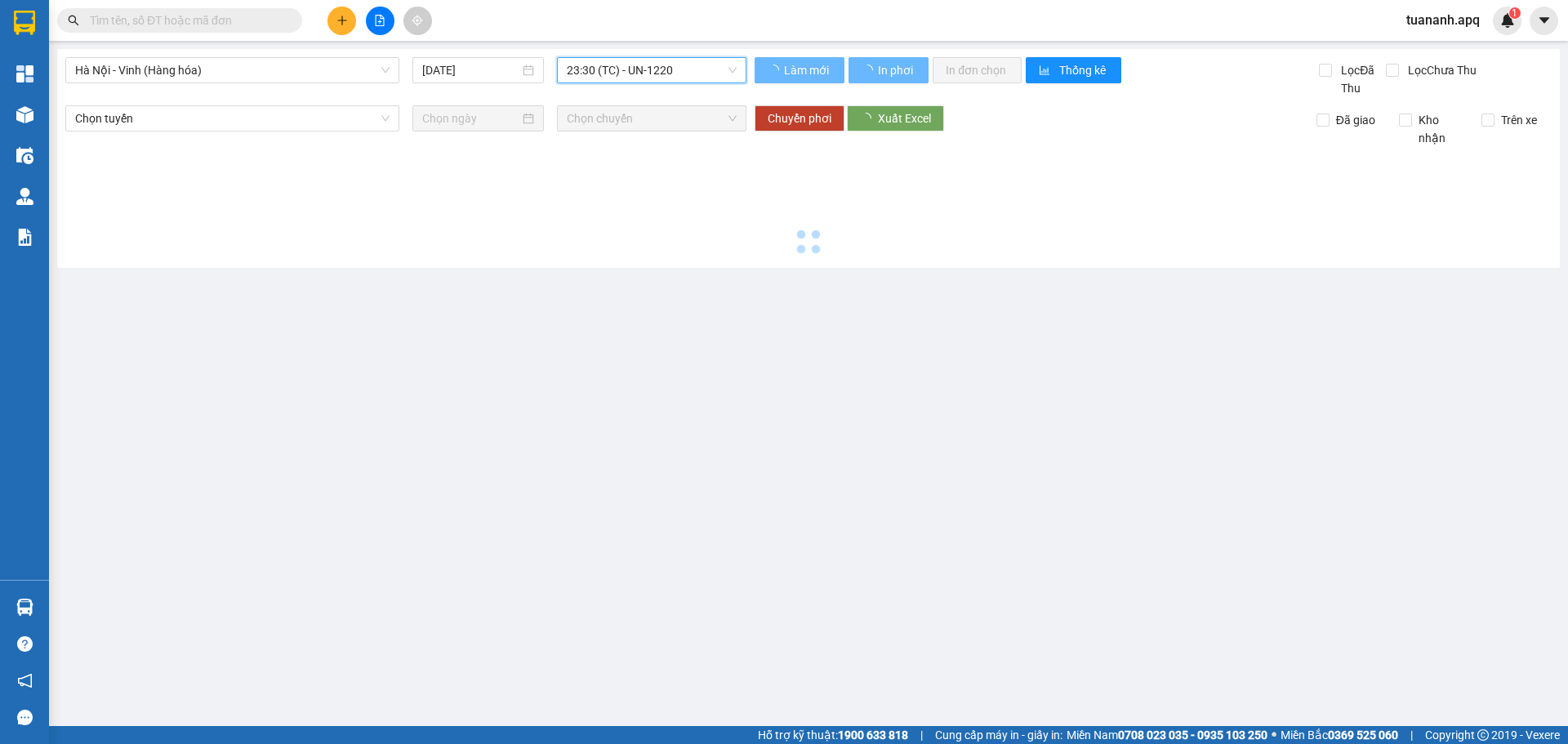
scroll to position [0, 0]
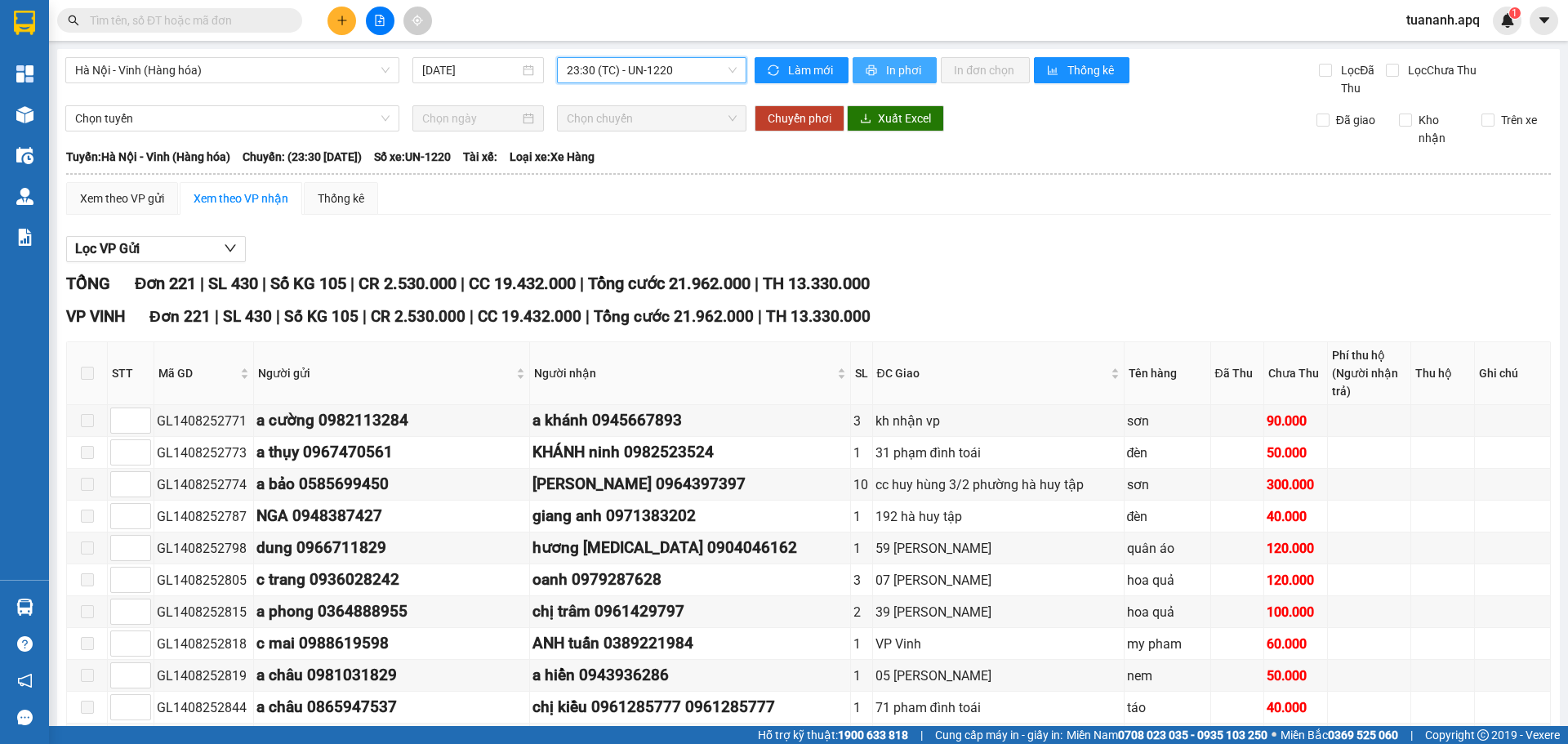
click at [897, 74] on span "In phơi" at bounding box center [905, 70] width 37 height 18
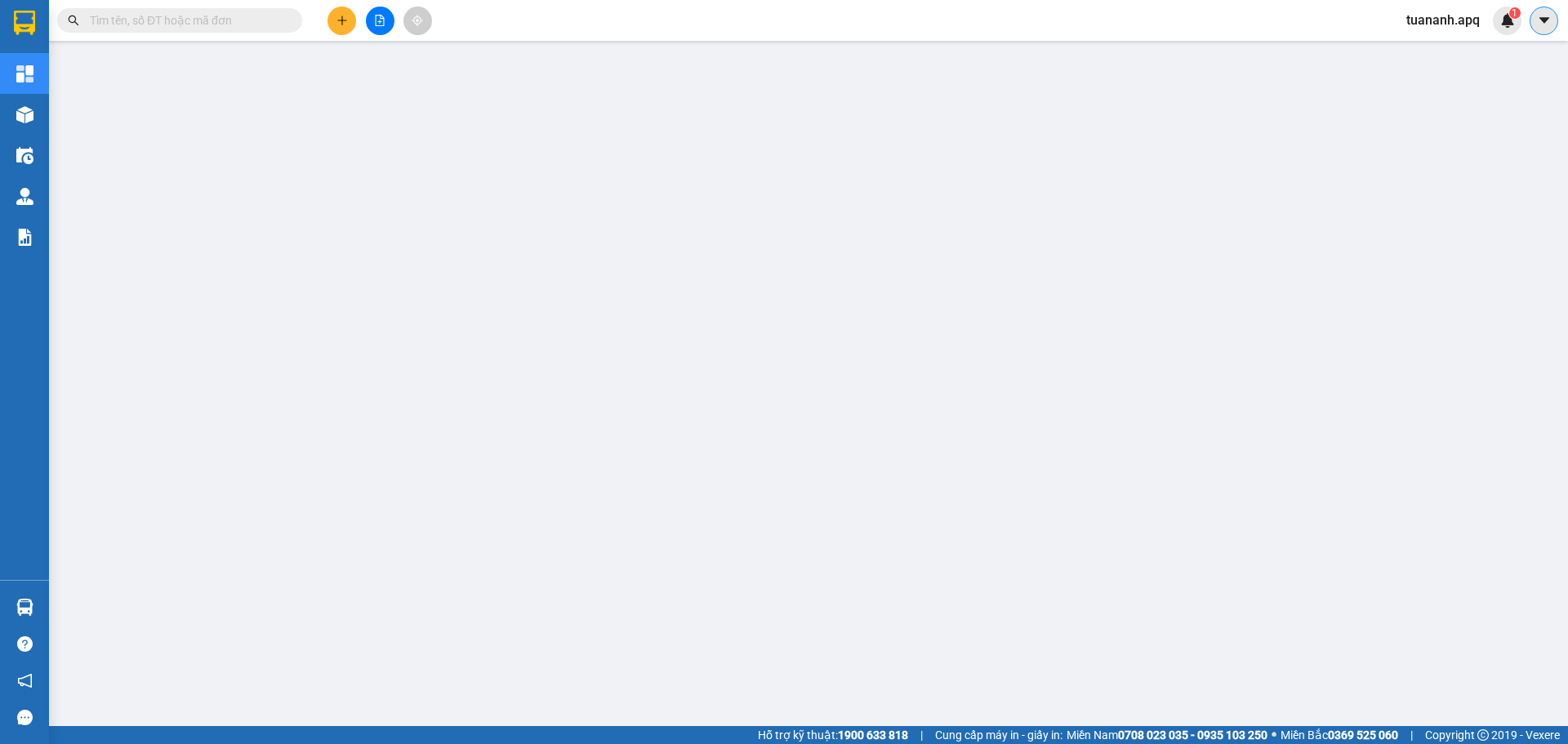
click at [1549, 23] on icon "caret-down" at bounding box center [1545, 20] width 15 height 15
click at [1411, 25] on span "tuananh.apq" at bounding box center [1442, 20] width 100 height 20
click at [1417, 51] on li "Đăng xuất" at bounding box center [1444, 50] width 104 height 26
